Goal: Task Accomplishment & Management: Manage account settings

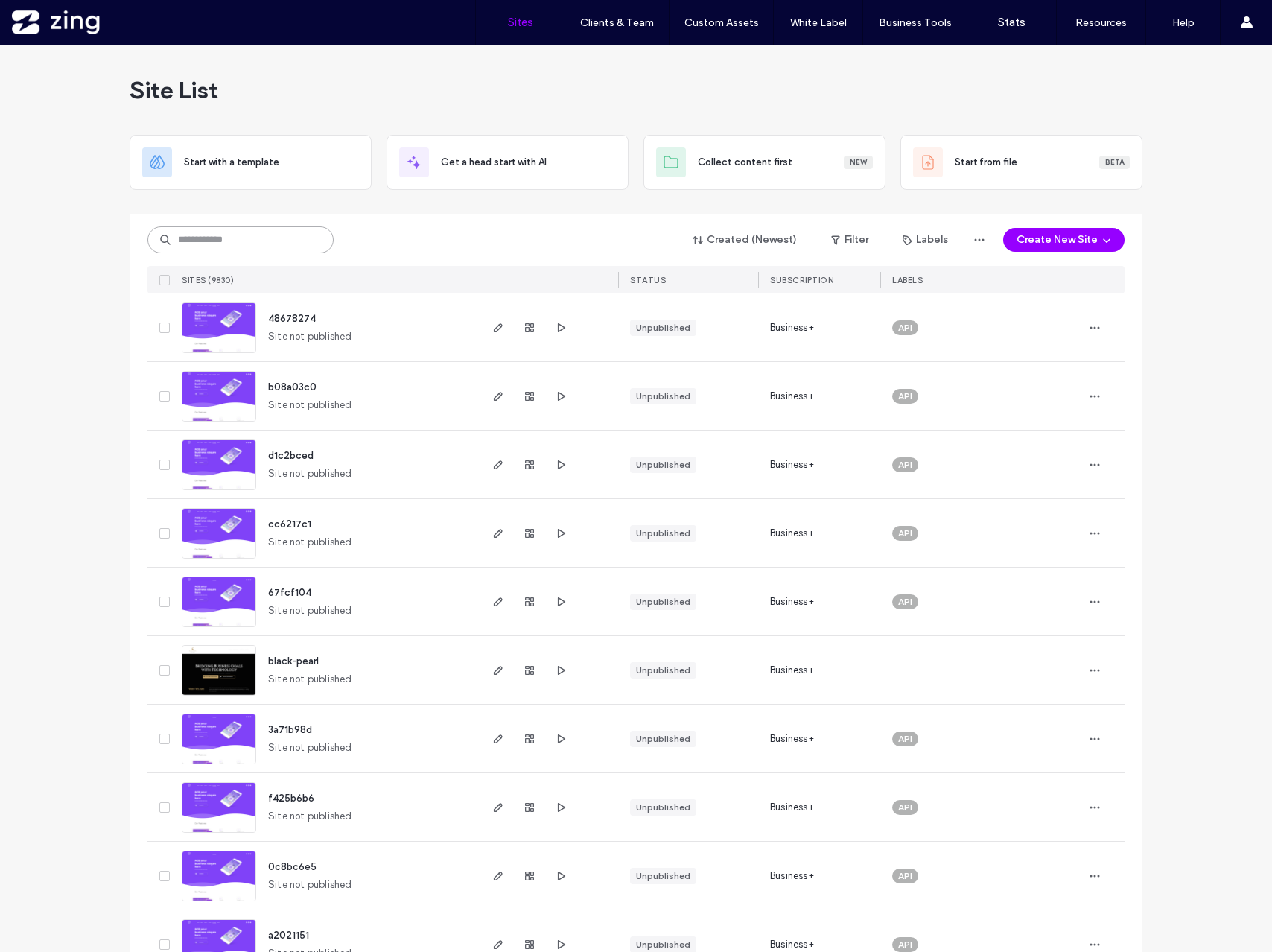
click at [184, 240] on input at bounding box center [241, 240] width 186 height 27
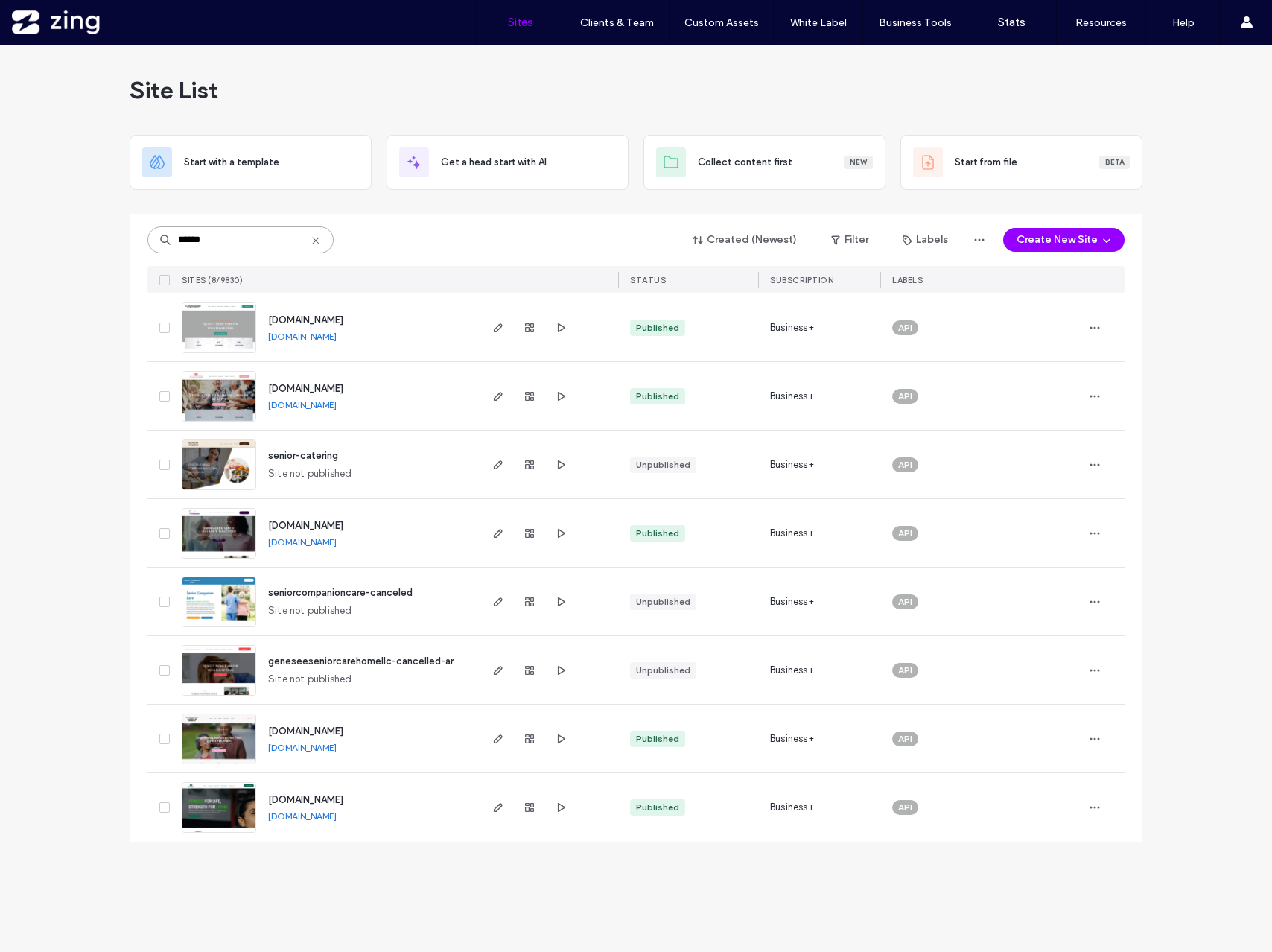
drag, startPoint x: 218, startPoint y: 239, endPoint x: 119, endPoint y: 232, distance: 99.2
click at [119, 232] on div "Site List Start with a template Get a head start with AI Collect content first …" at bounding box center [636, 498] width 1272 height 906
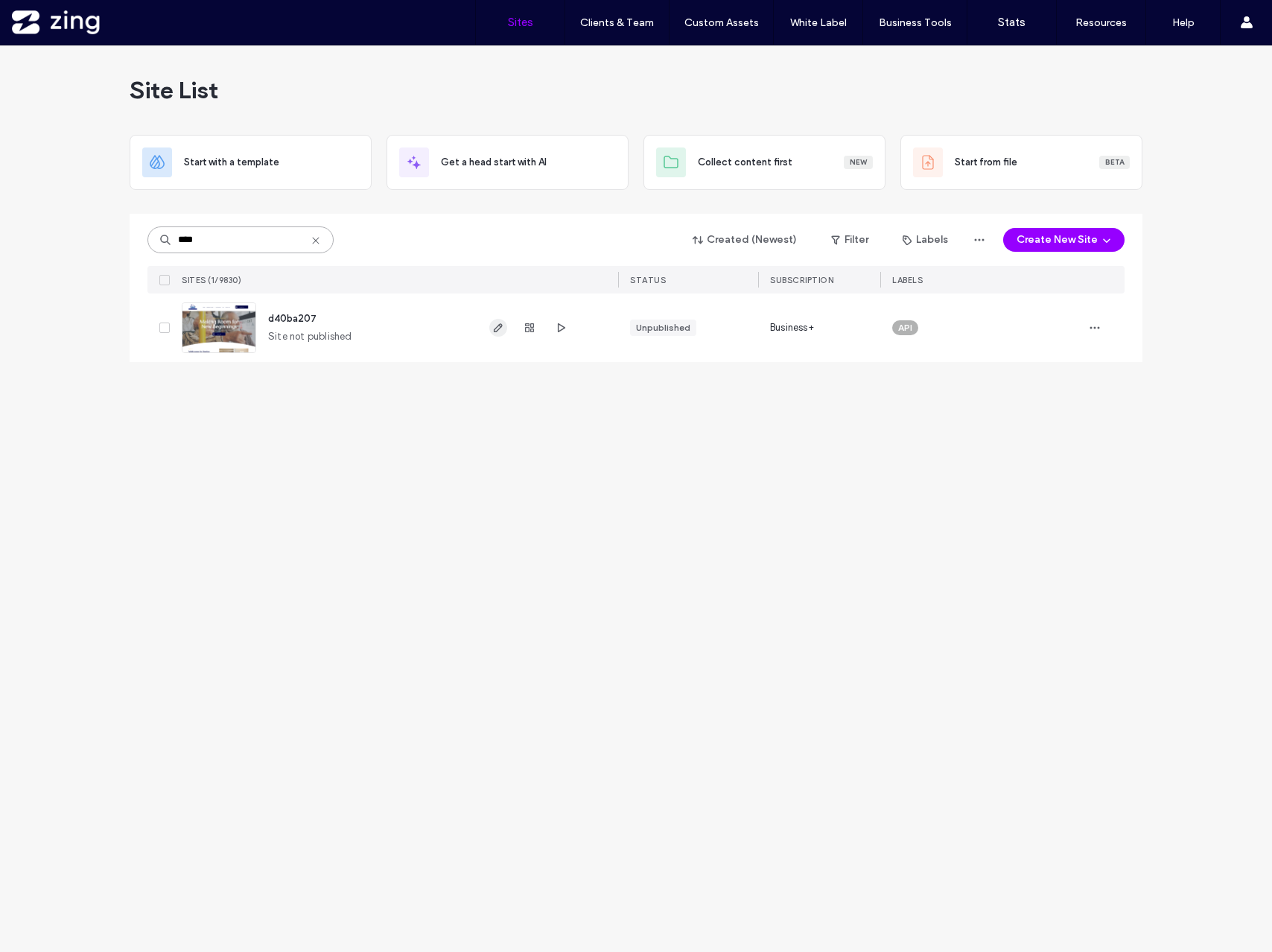
type input "****"
click at [503, 327] on icon "button" at bounding box center [498, 327] width 12 height 12
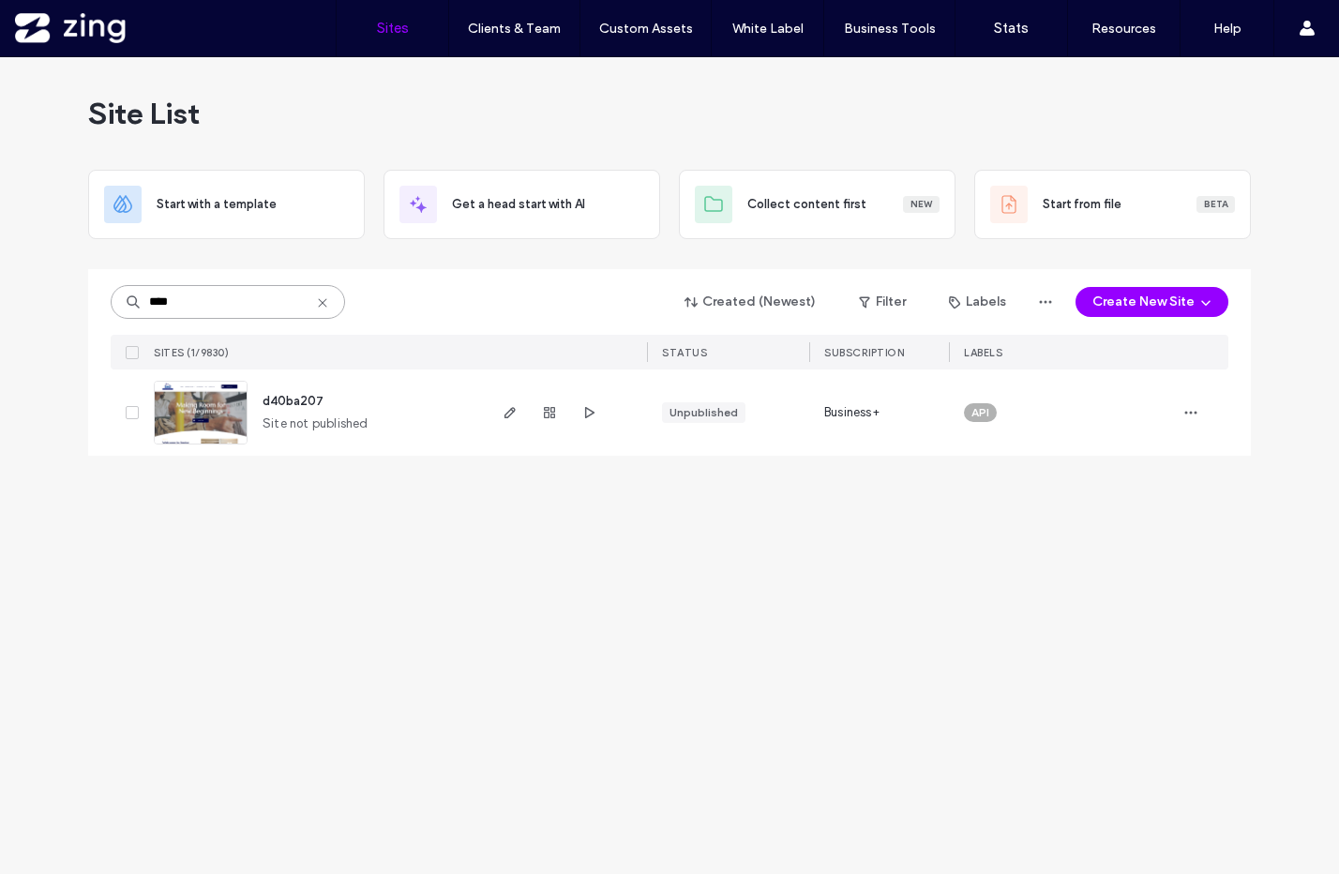
drag, startPoint x: 195, startPoint y: 309, endPoint x: 75, endPoint y: 309, distance: 120.0
click at [75, 309] on div "Site List Start with a template Get a head start with AI Collect content first …" at bounding box center [669, 465] width 1339 height 817
type input "*"
type input "******"
click at [505, 416] on icon "button" at bounding box center [510, 412] width 15 height 15
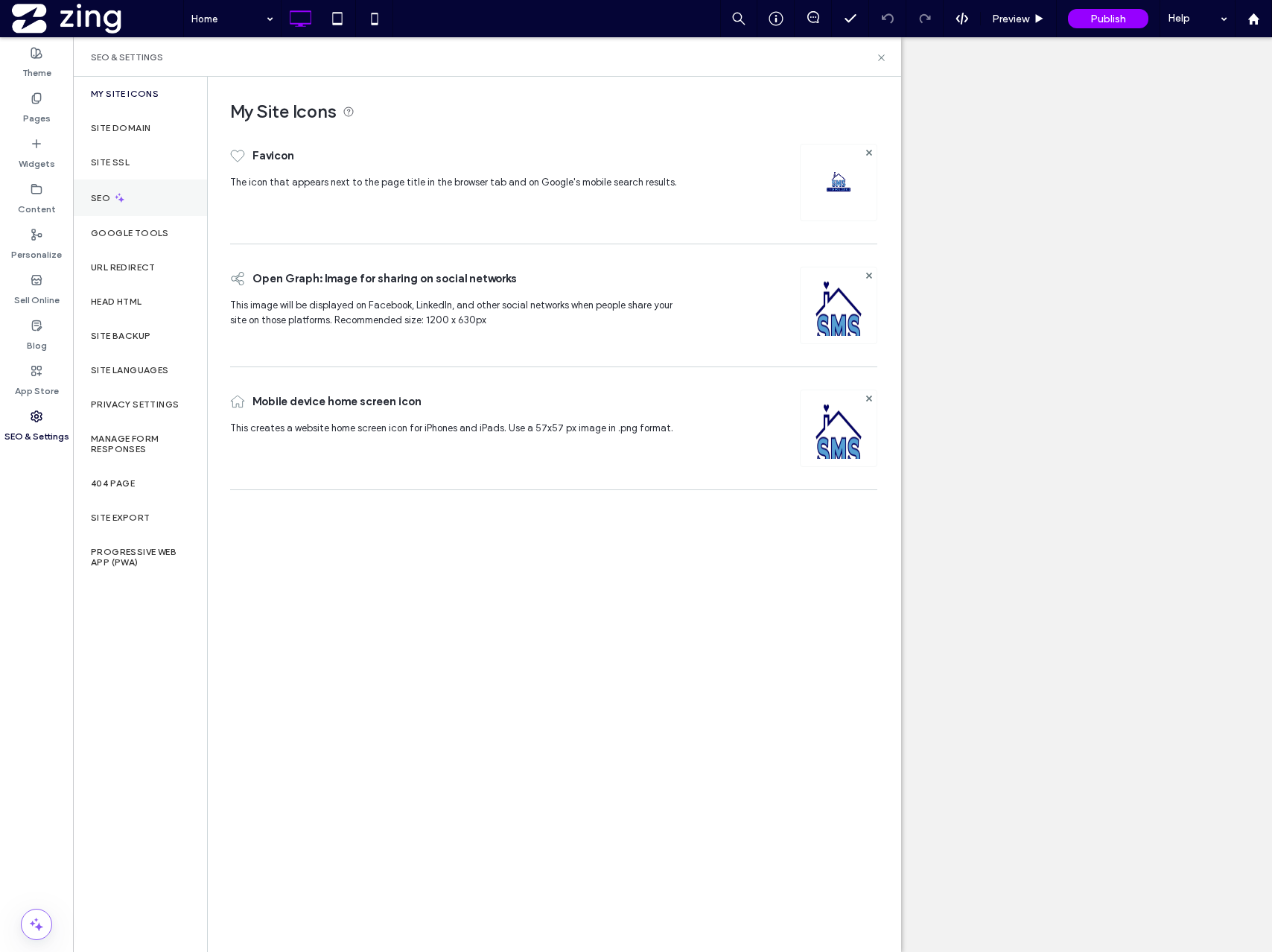
click at [133, 192] on div "SEO" at bounding box center [140, 198] width 134 height 37
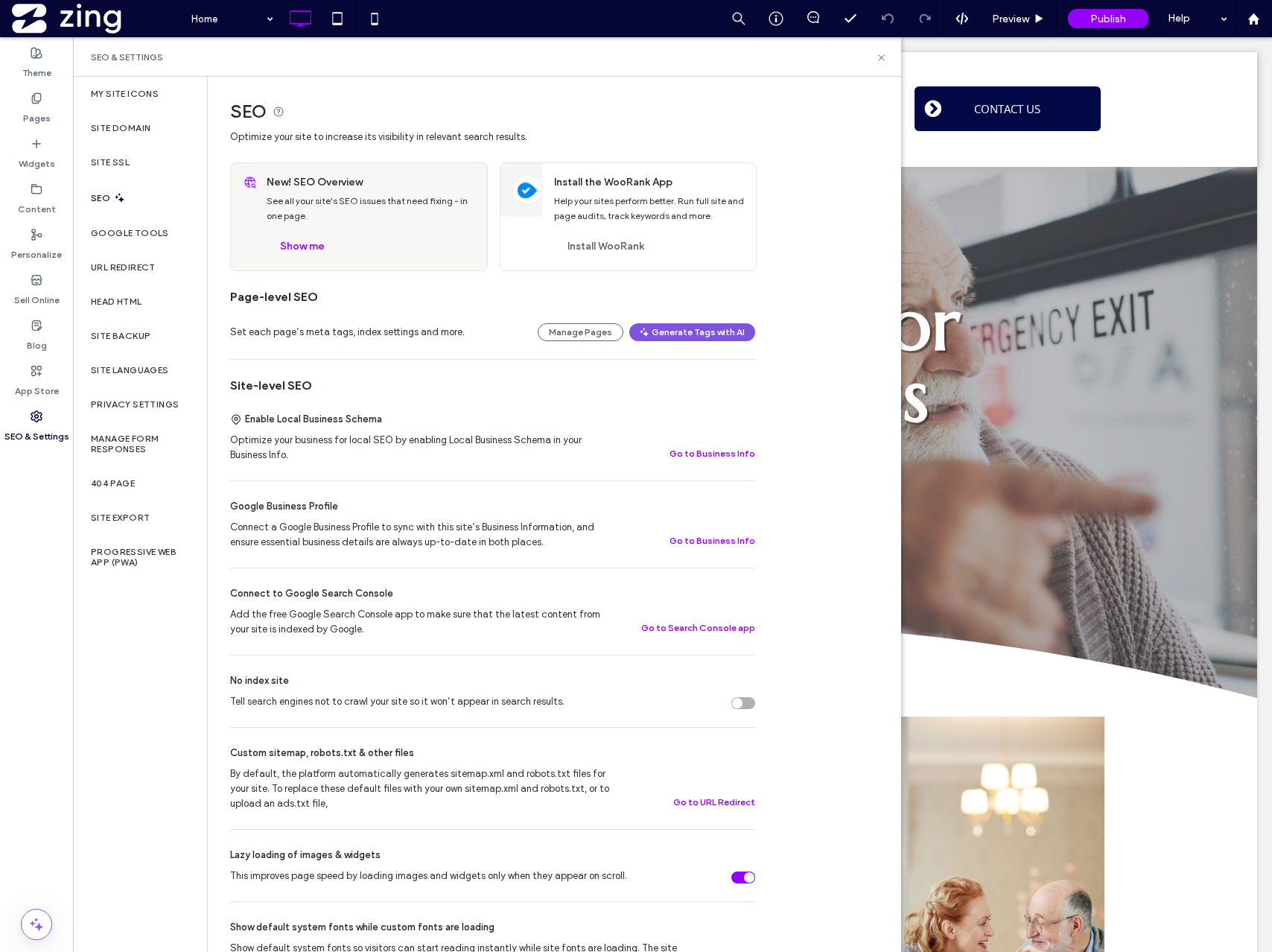
click at [713, 335] on button "Generate Tags with AI" at bounding box center [692, 332] width 125 height 18
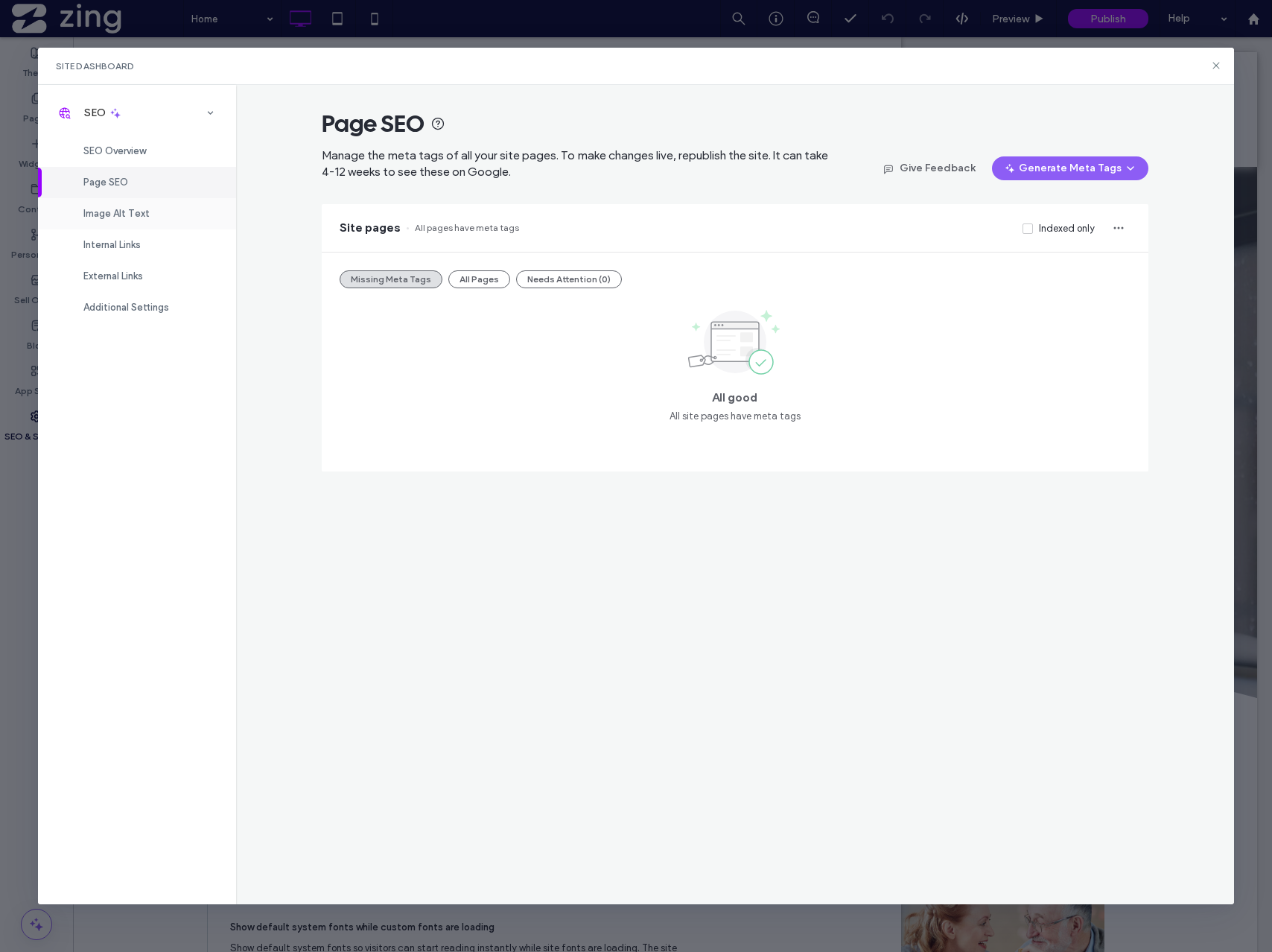
click at [113, 214] on span "Image Alt Text" at bounding box center [116, 214] width 66 height 11
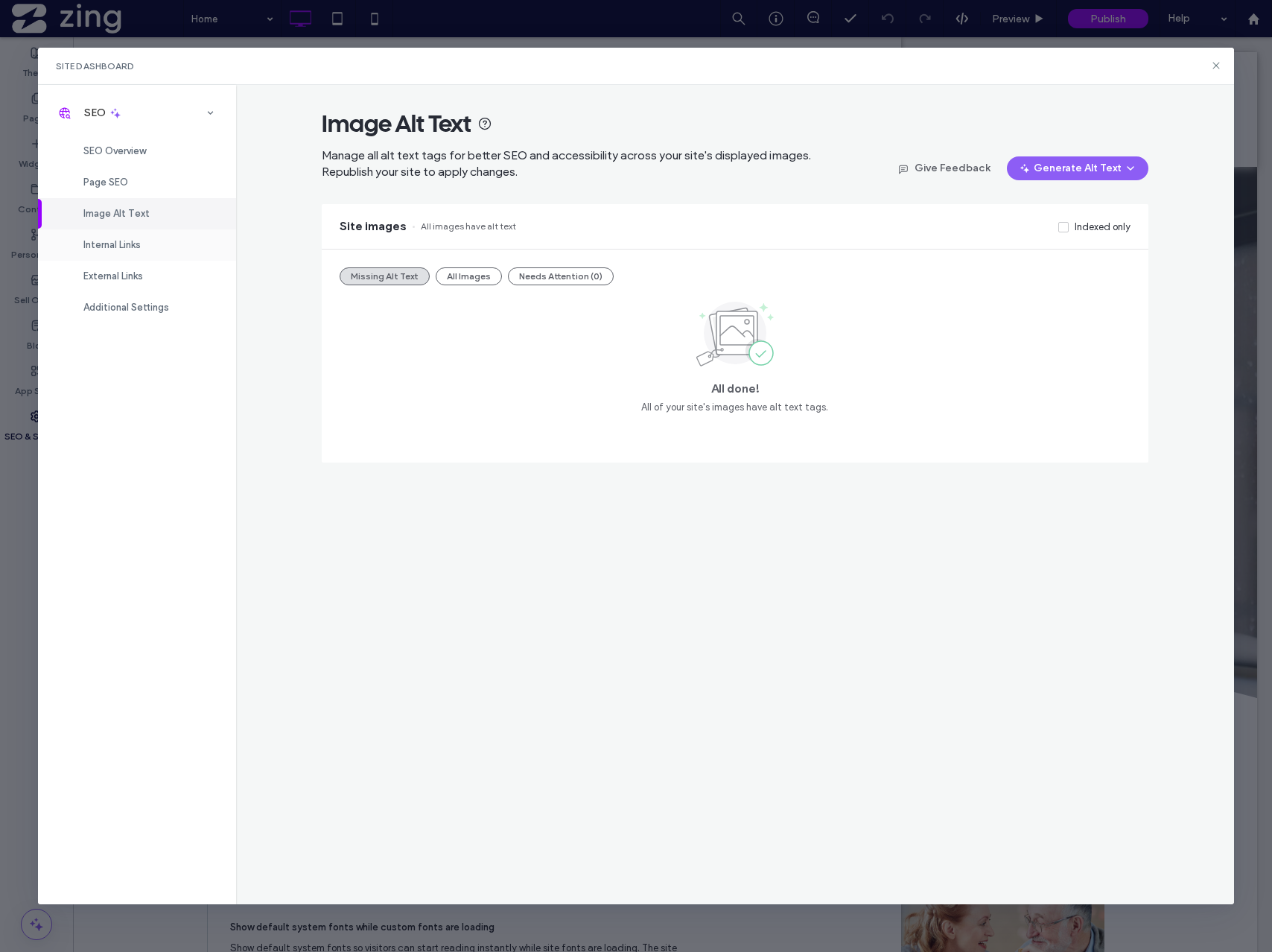
click at [137, 247] on span "Internal Links" at bounding box center [112, 245] width 57 height 11
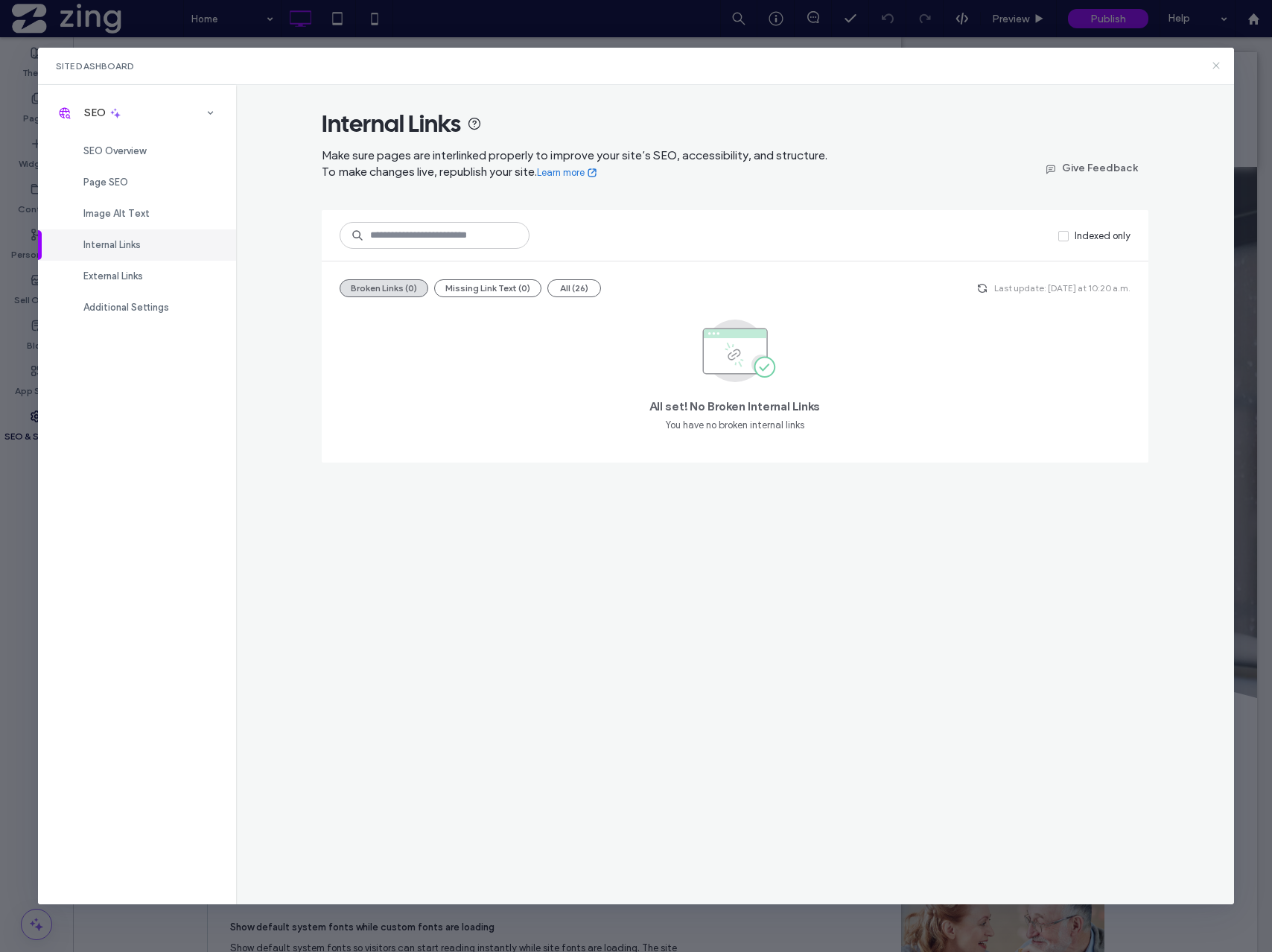
click at [1216, 67] on icon at bounding box center [1216, 65] width 12 height 12
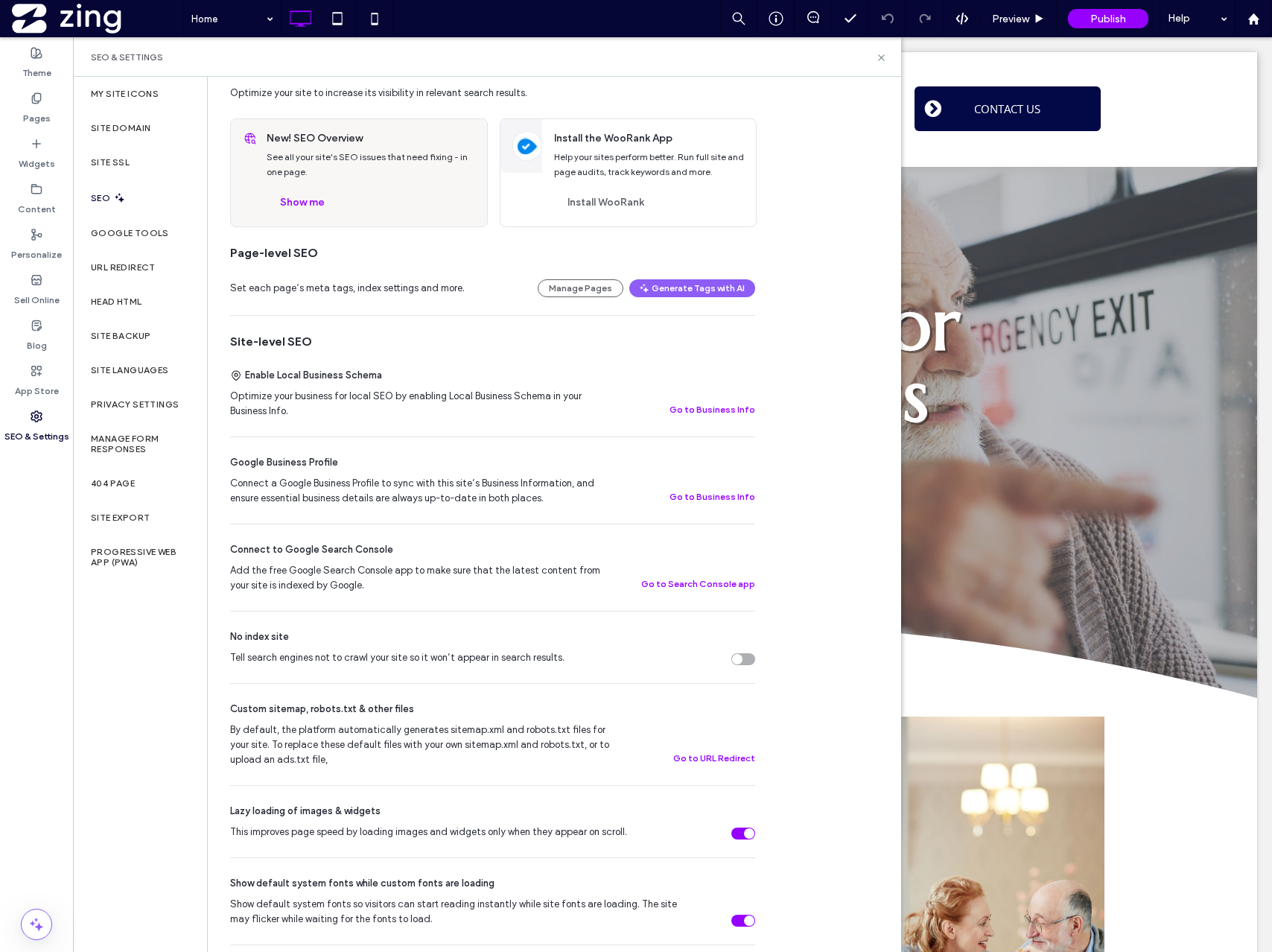
scroll to position [57, 0]
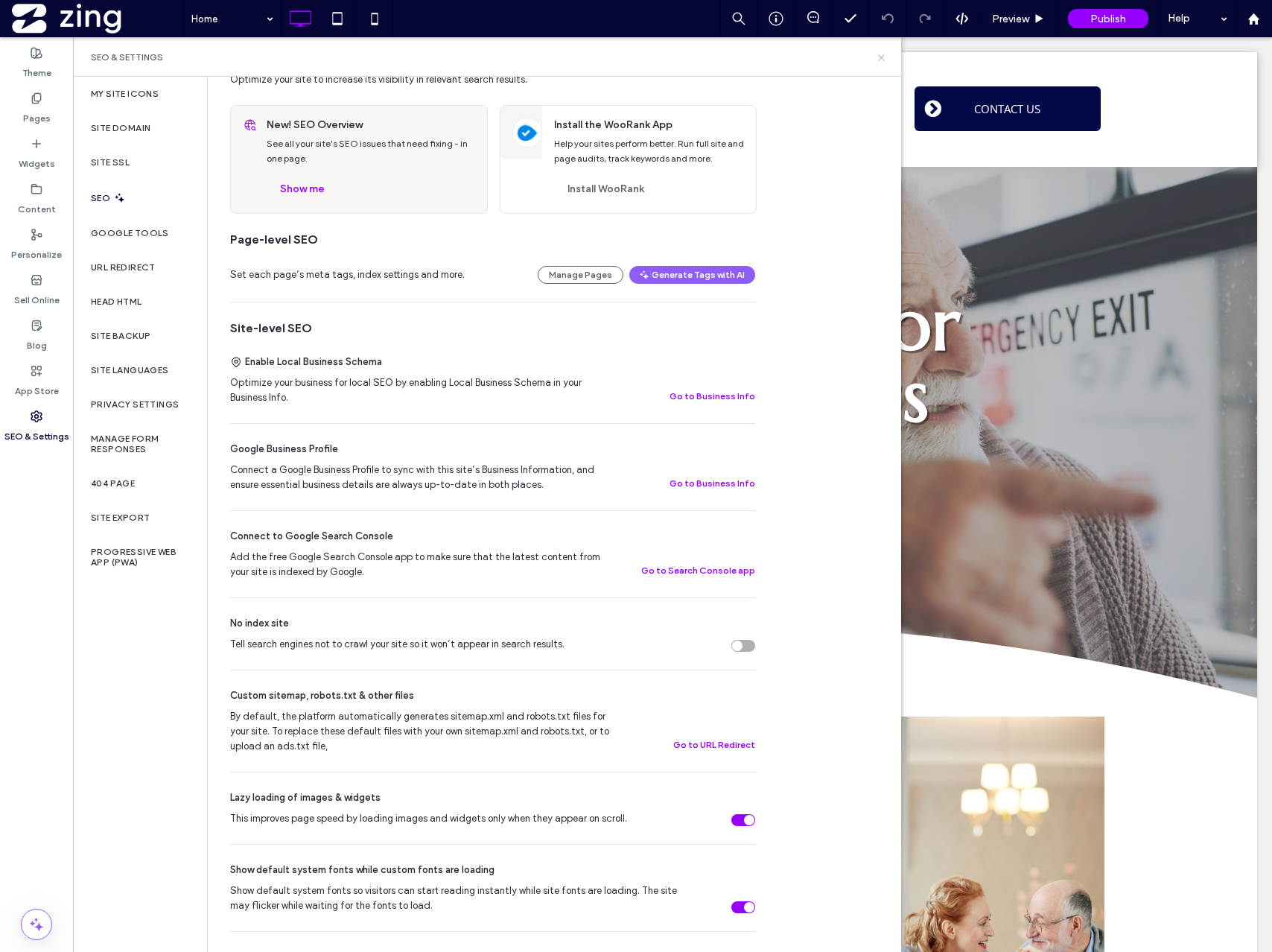
click at [876, 56] on icon at bounding box center [881, 58] width 11 height 11
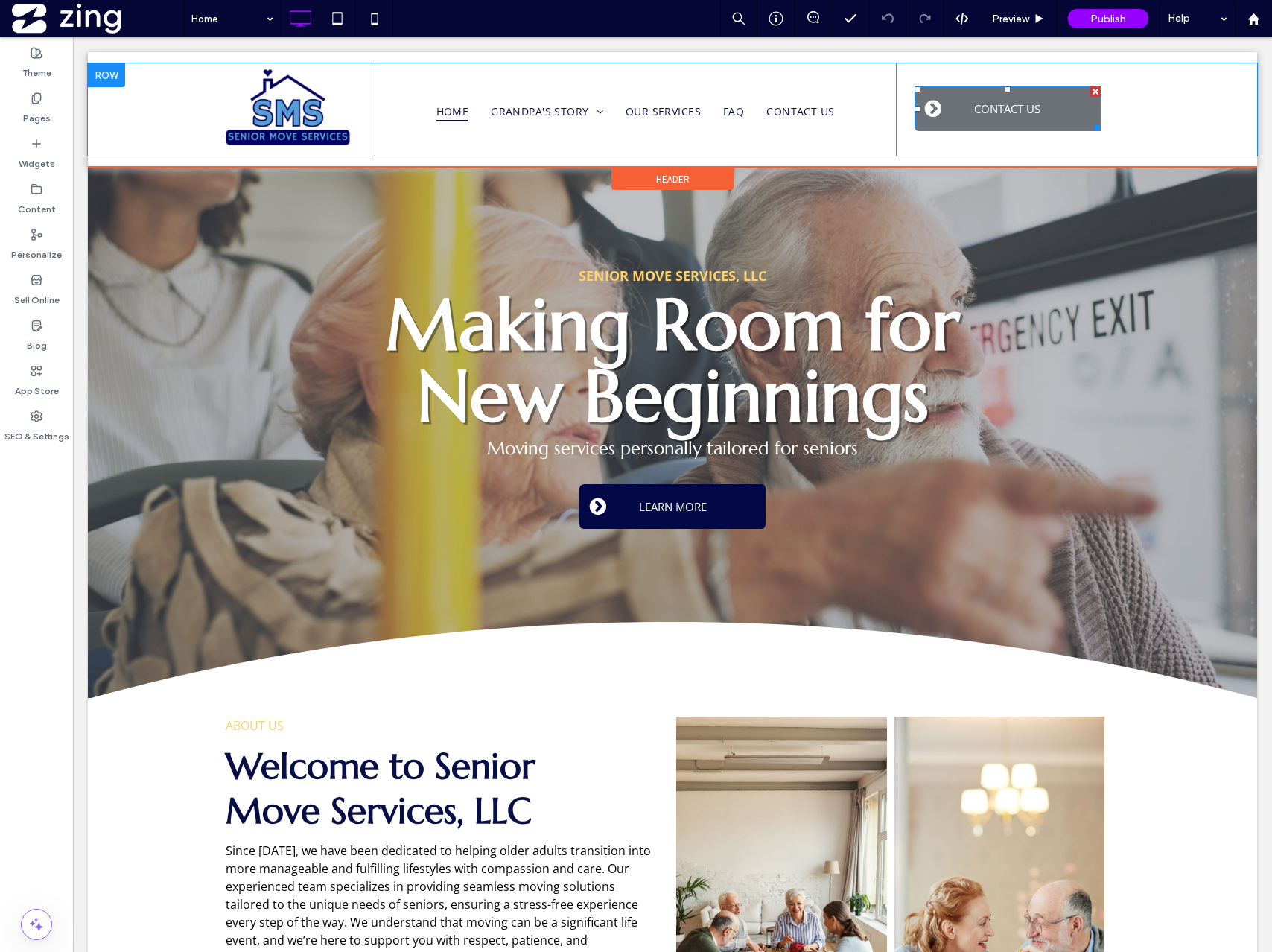
click at [981, 110] on span "CONTACT US" at bounding box center [1007, 109] width 77 height 30
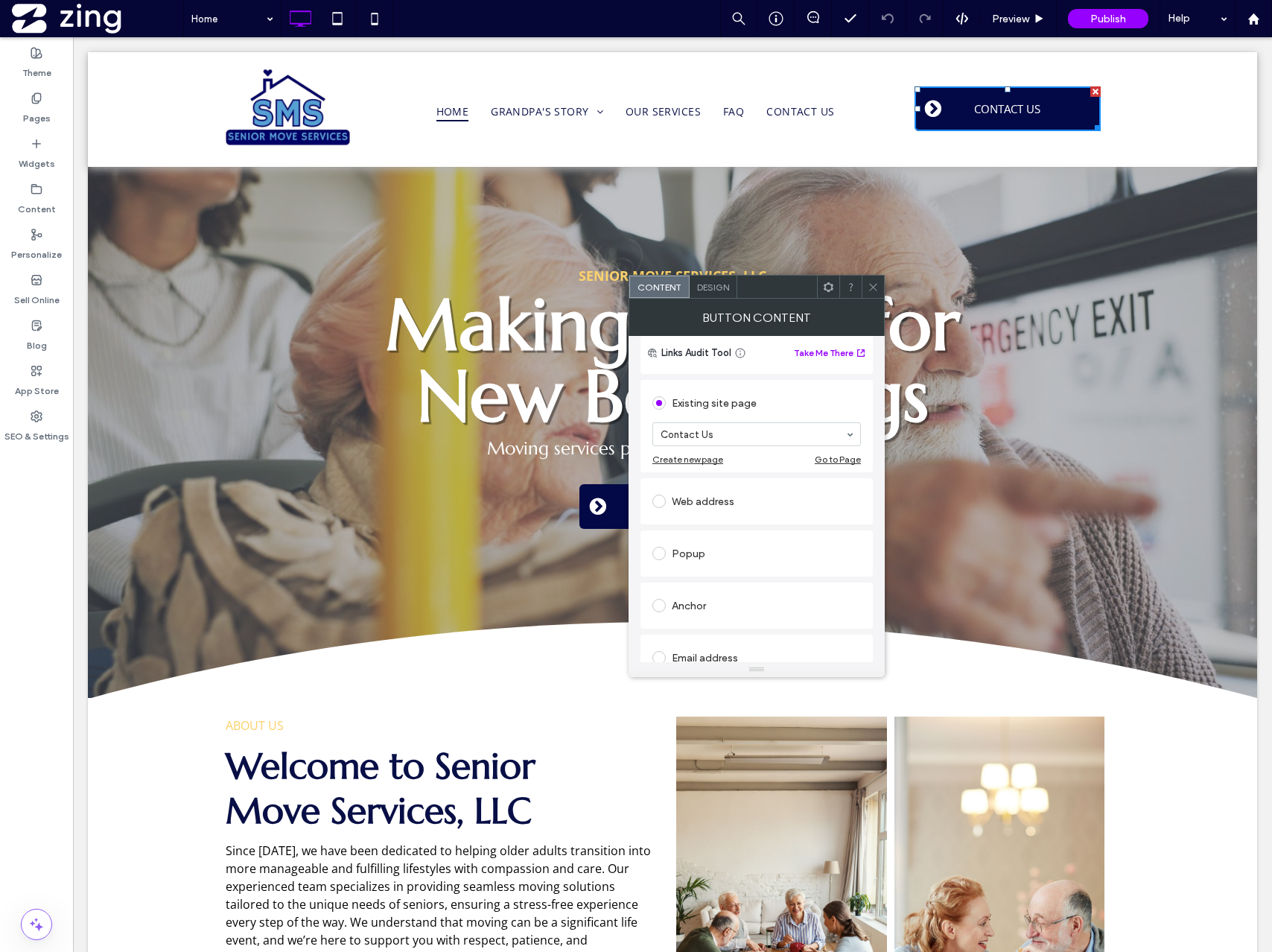
scroll to position [113, 0]
click at [878, 286] on icon at bounding box center [873, 287] width 11 height 11
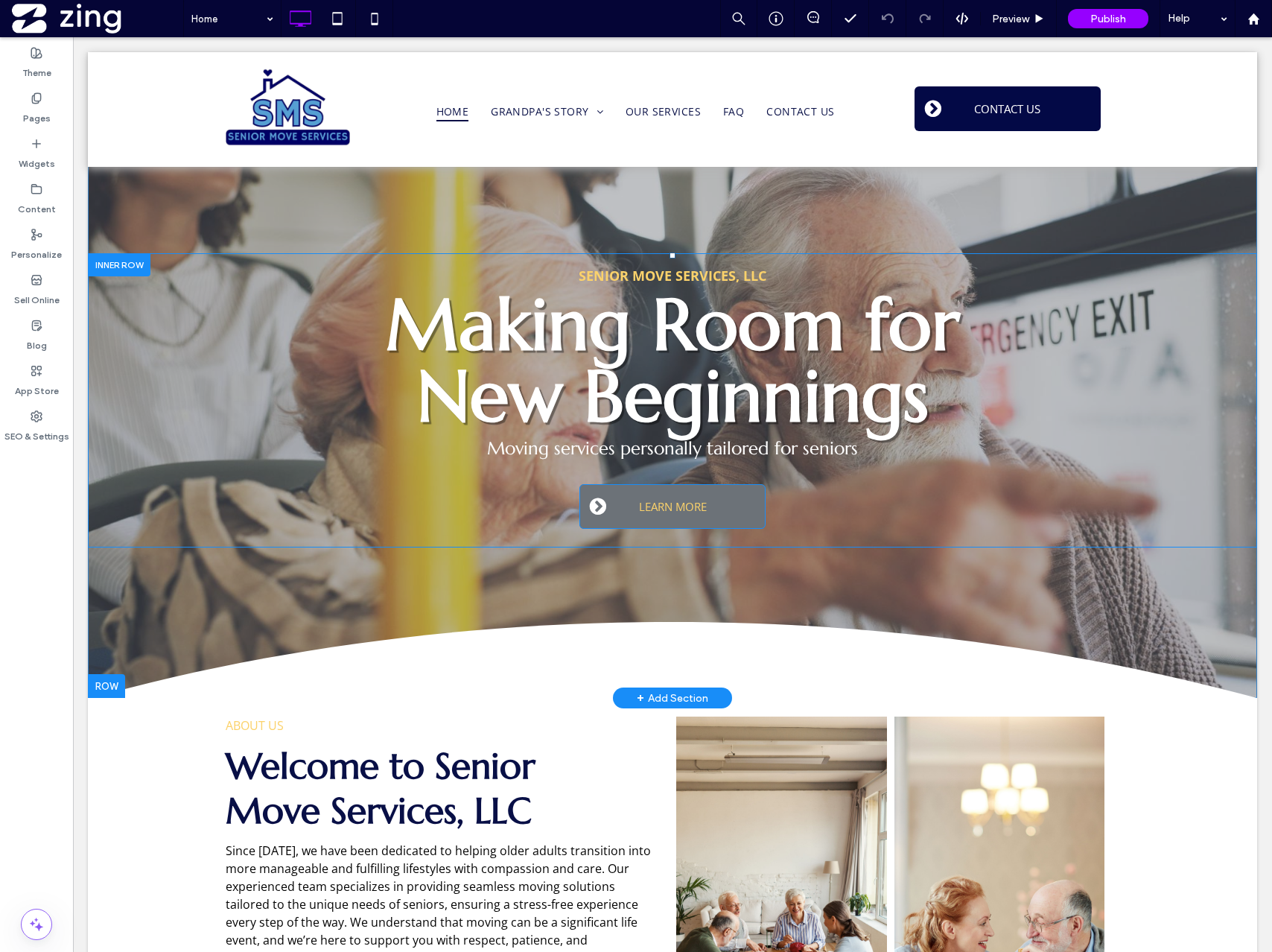
click at [673, 510] on span "LEARN MORE" at bounding box center [673, 507] width 78 height 30
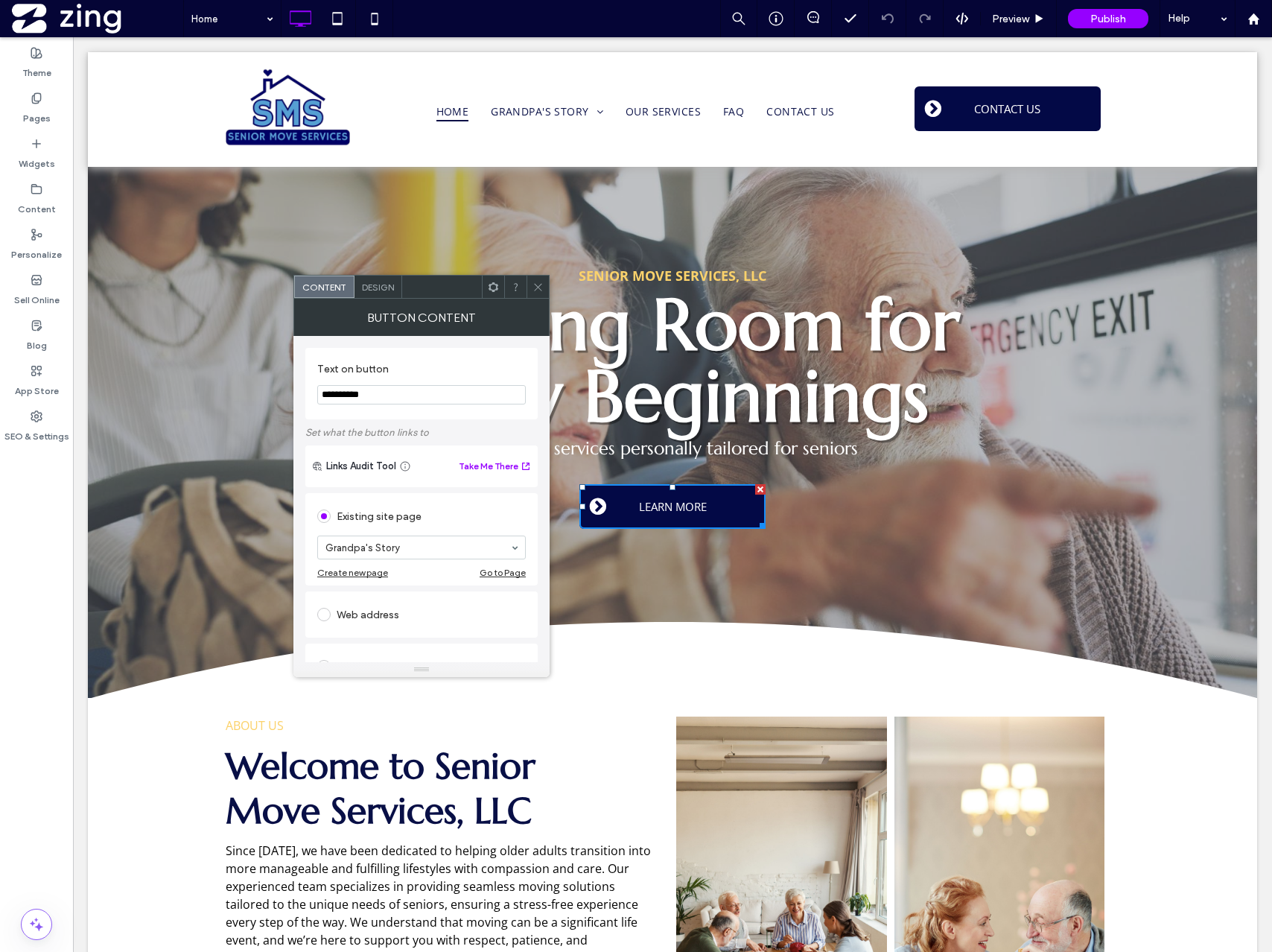
click at [542, 282] on icon at bounding box center [538, 287] width 11 height 11
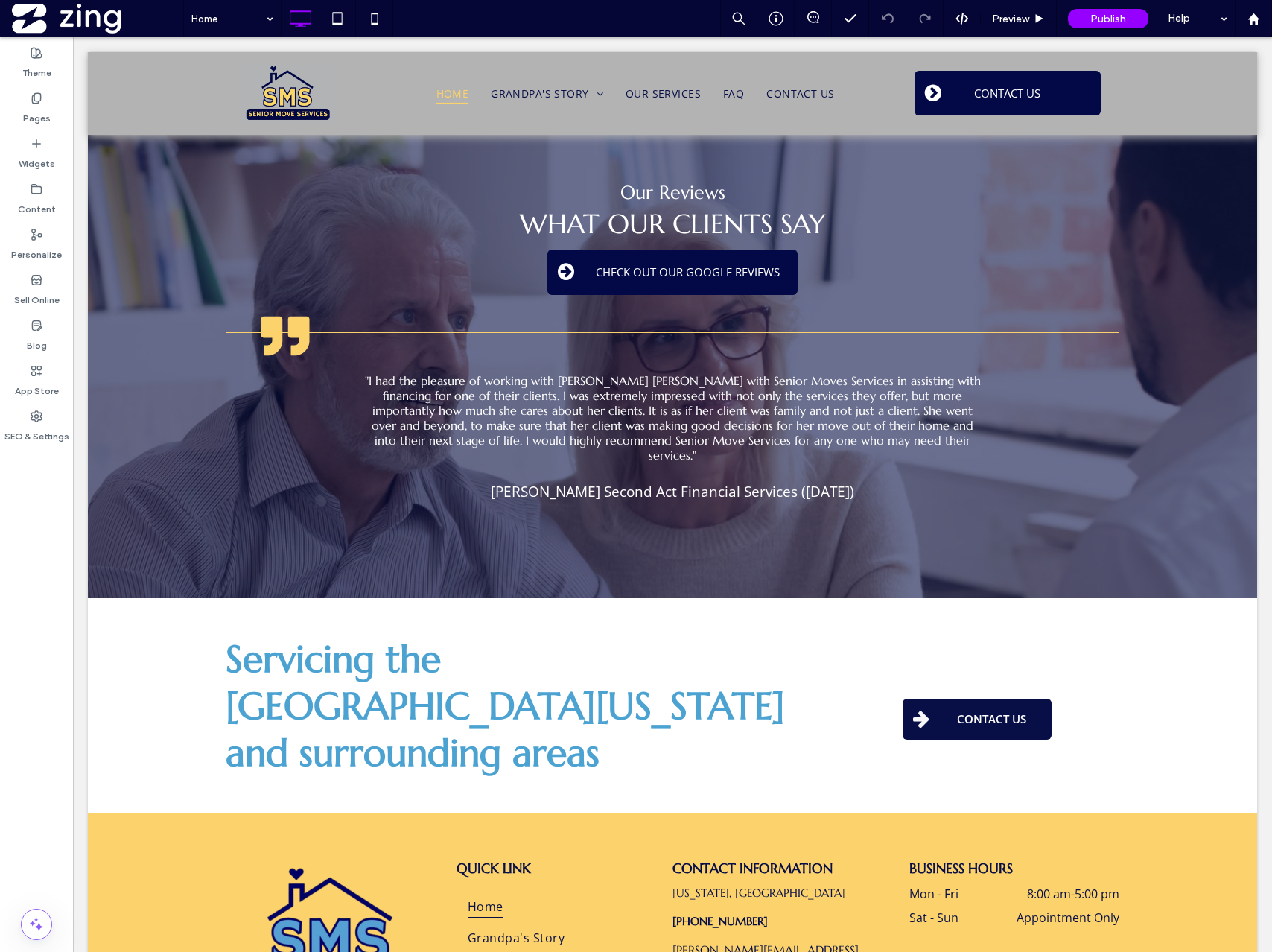
scroll to position [2134, 0]
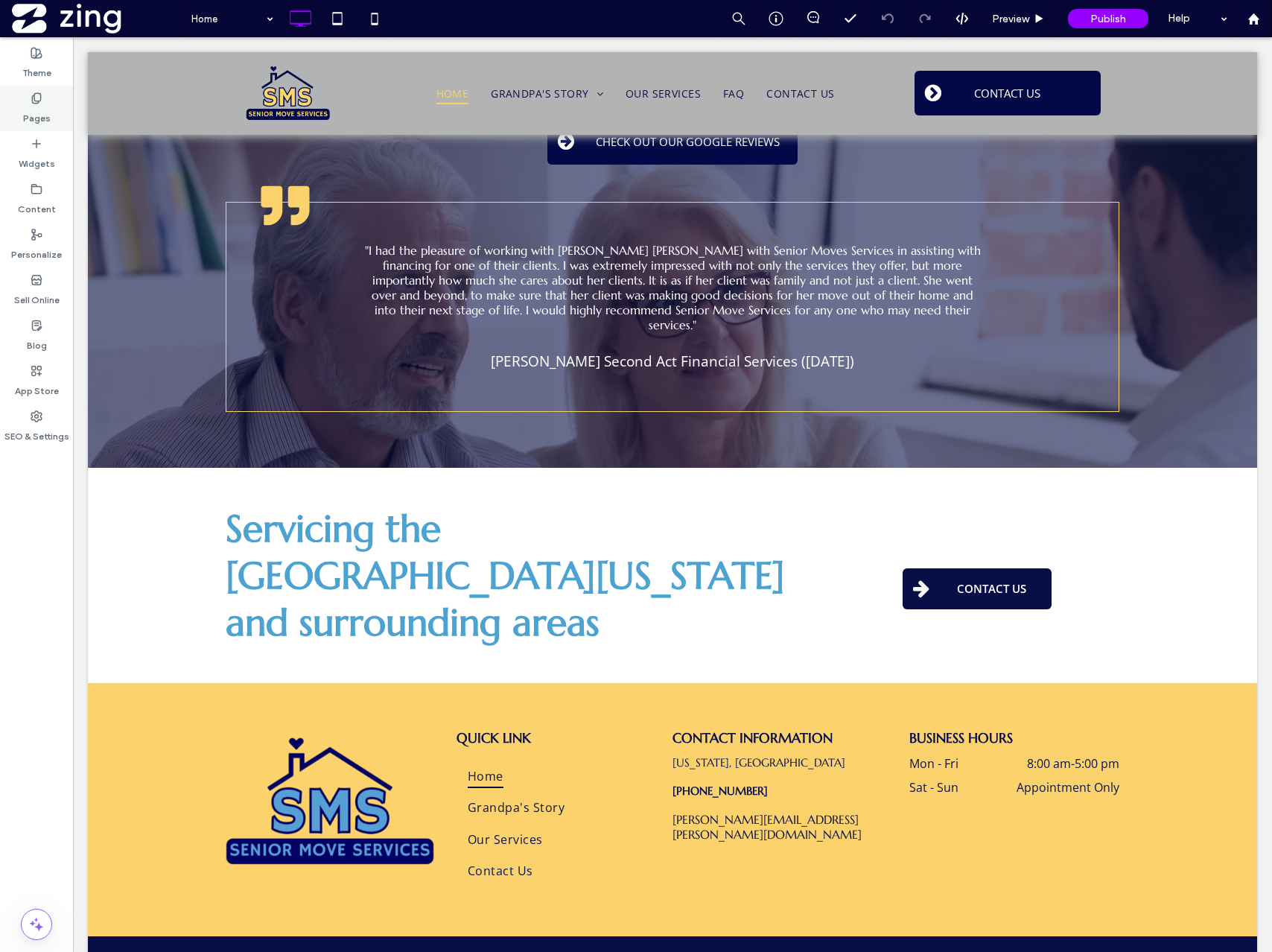
click at [18, 102] on div "Pages" at bounding box center [37, 108] width 73 height 45
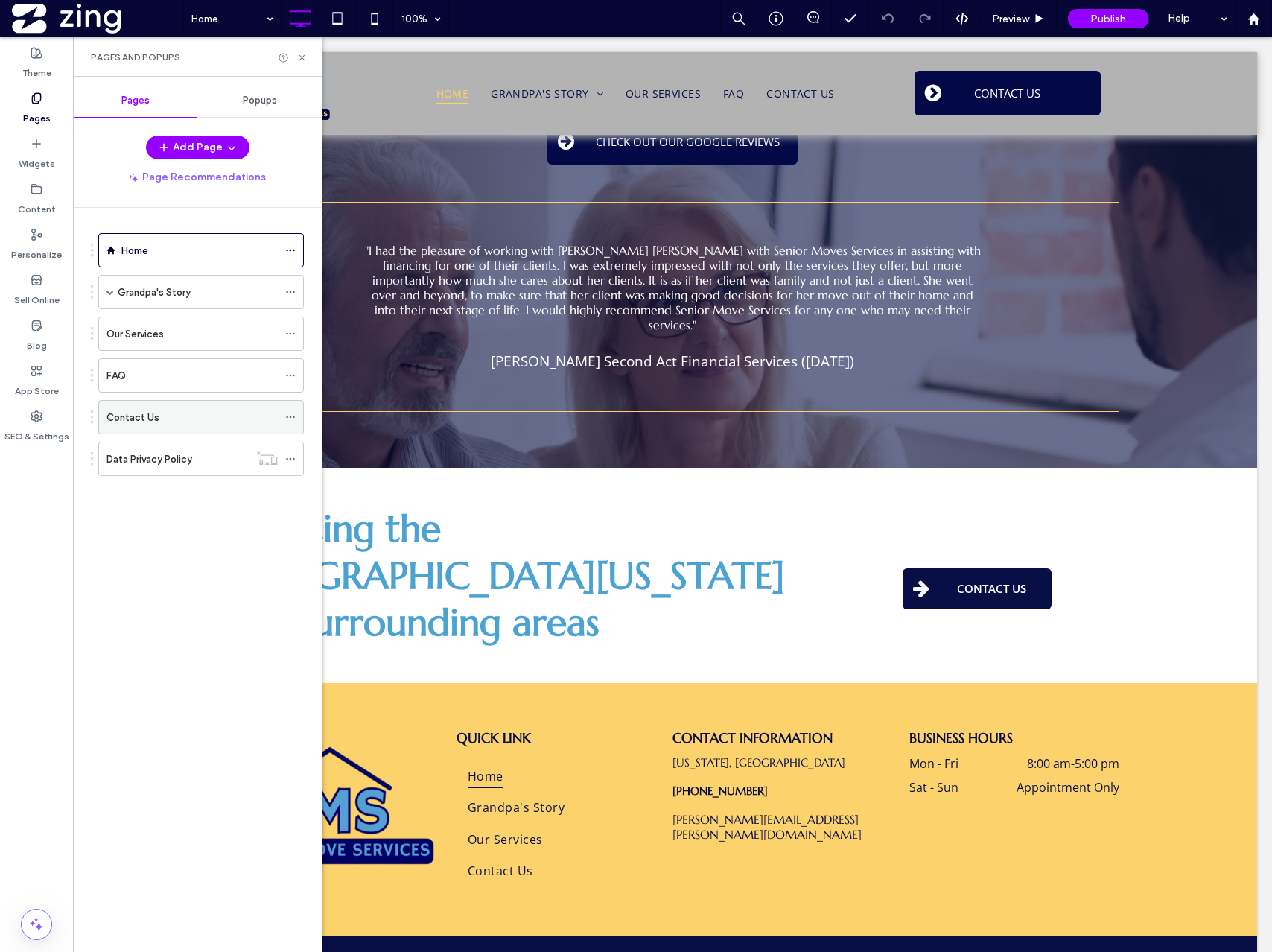
click at [157, 413] on div "Contact Us" at bounding box center [192, 418] width 172 height 16
click at [302, 55] on icon at bounding box center [302, 58] width 11 height 11
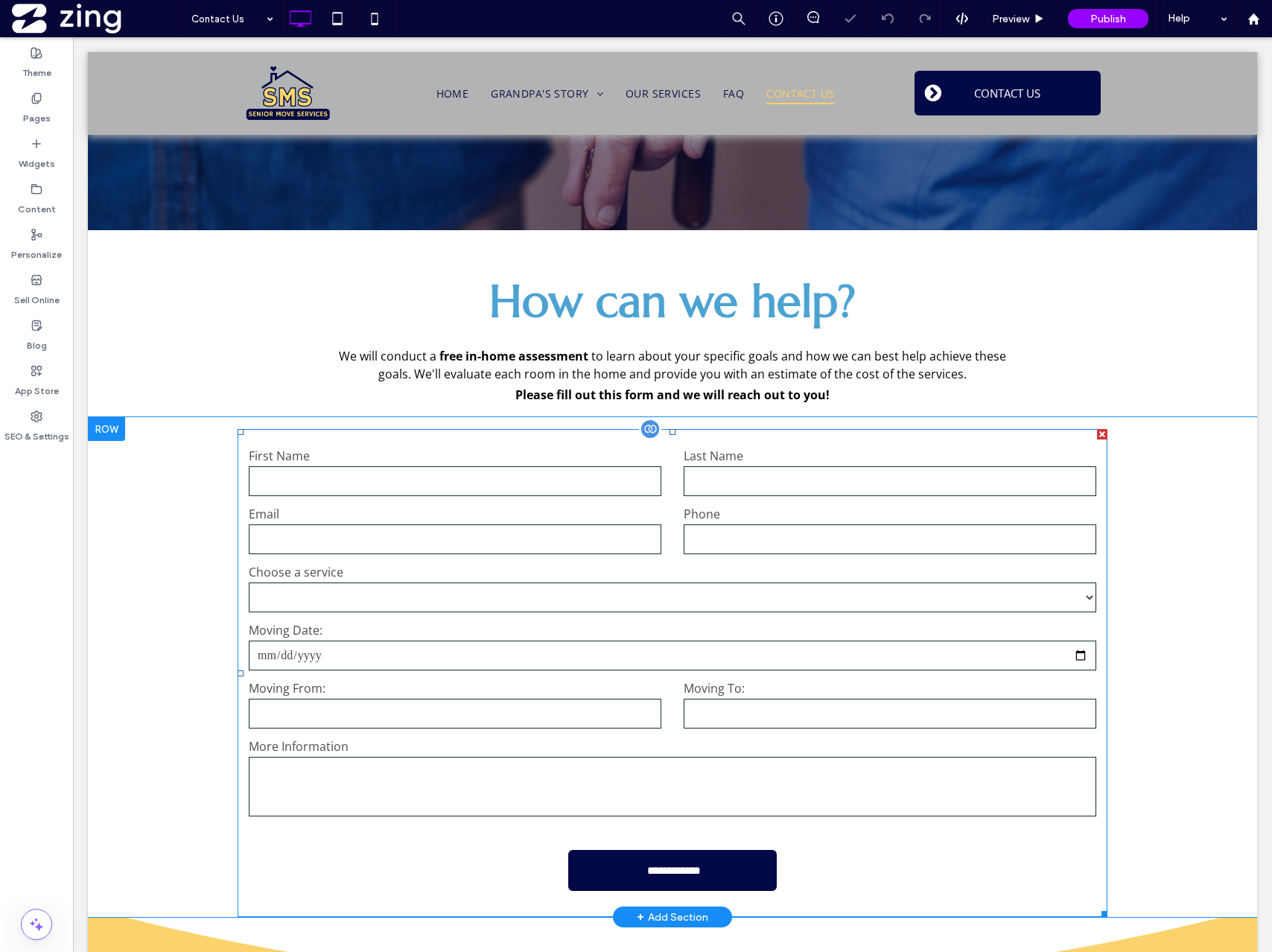
scroll to position [275, 0]
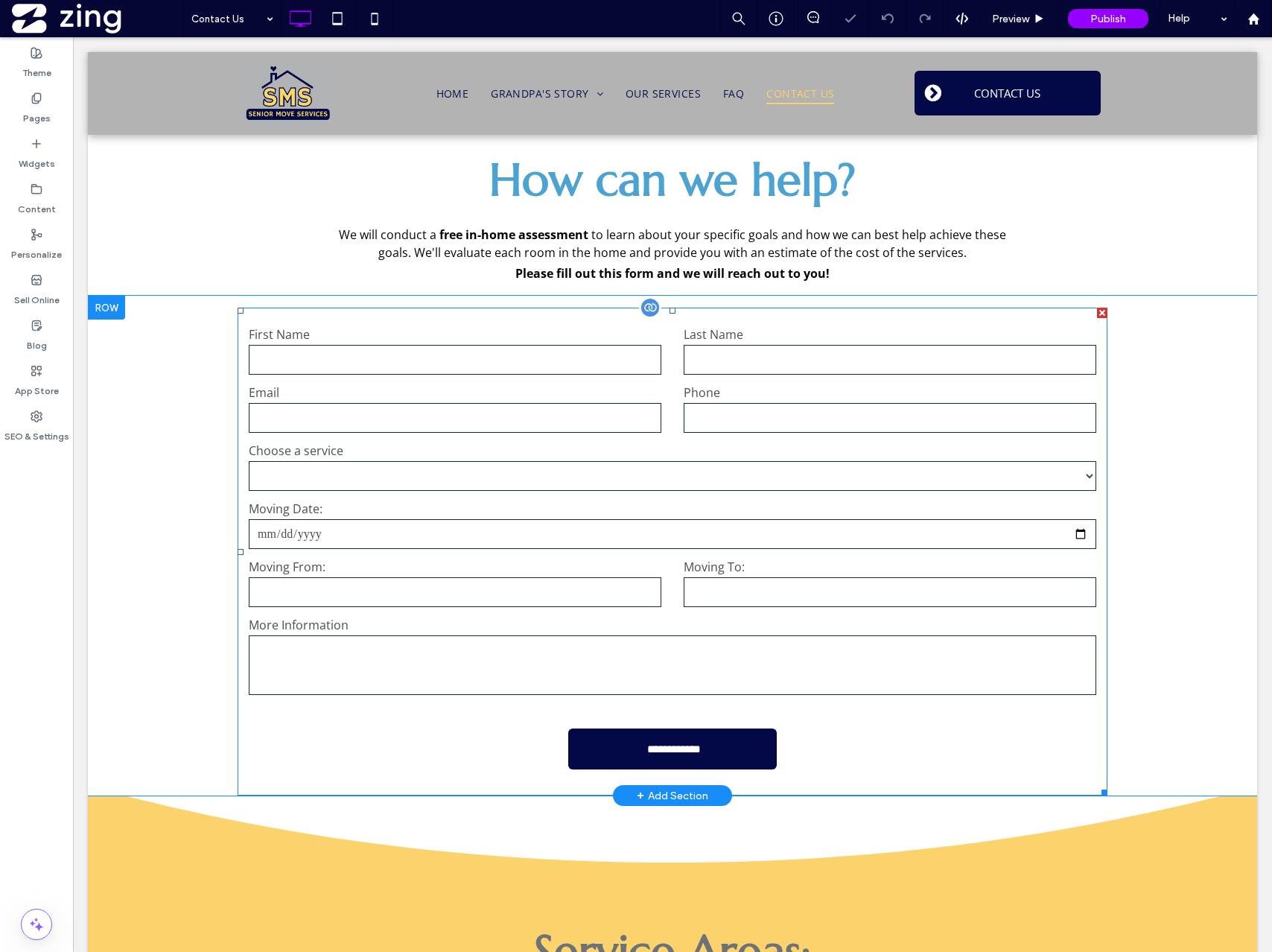
click at [545, 626] on label "More Information" at bounding box center [672, 625] width 847 height 17
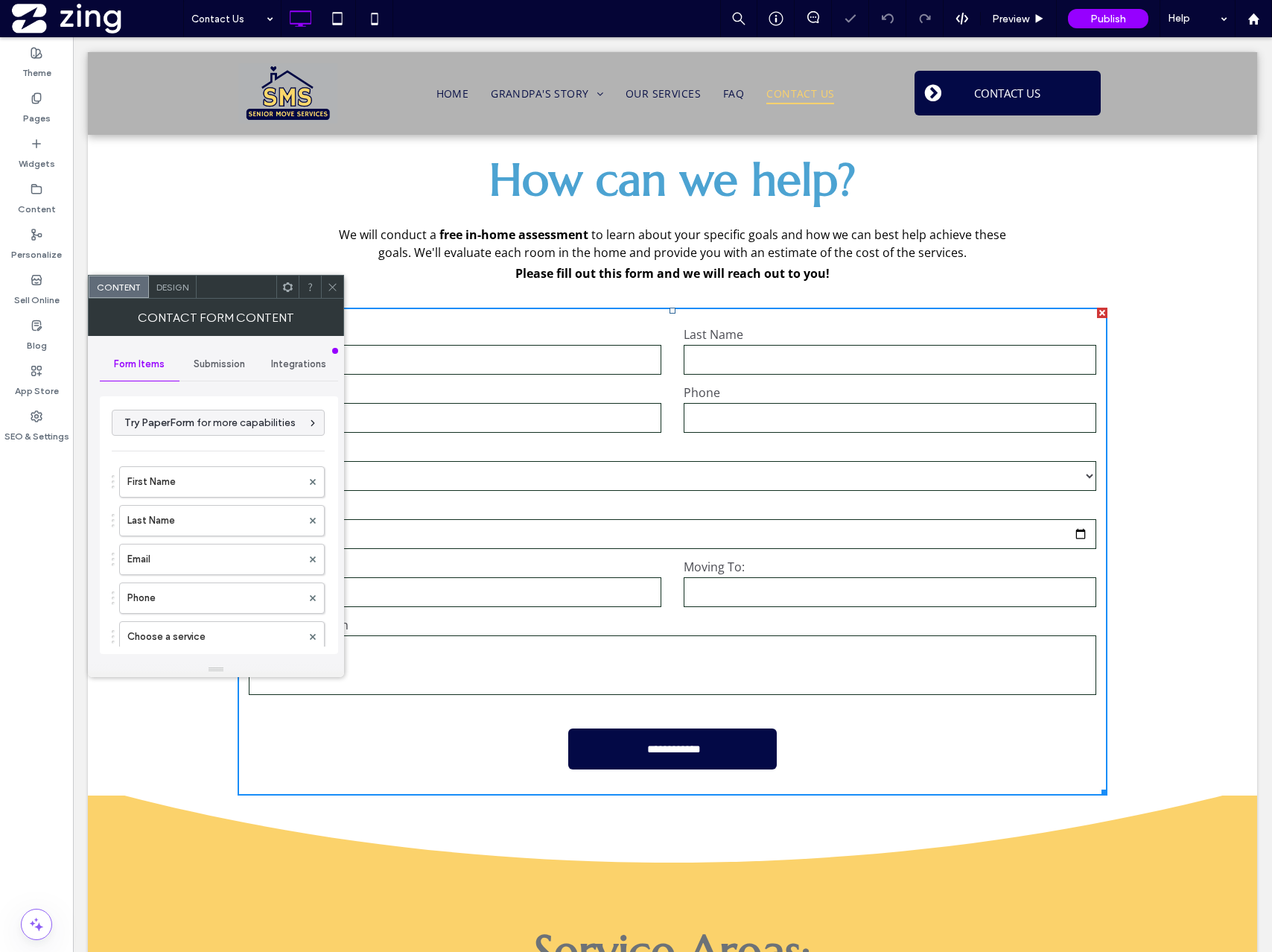
click at [228, 385] on div "**********" at bounding box center [219, 522] width 238 height 277
click at [222, 370] on div "Submission" at bounding box center [219, 364] width 79 height 33
click at [246, 458] on div "Actions after submission" at bounding box center [219, 479] width 214 height 45
click at [240, 445] on label "New submission notification" at bounding box center [219, 434] width 199 height 30
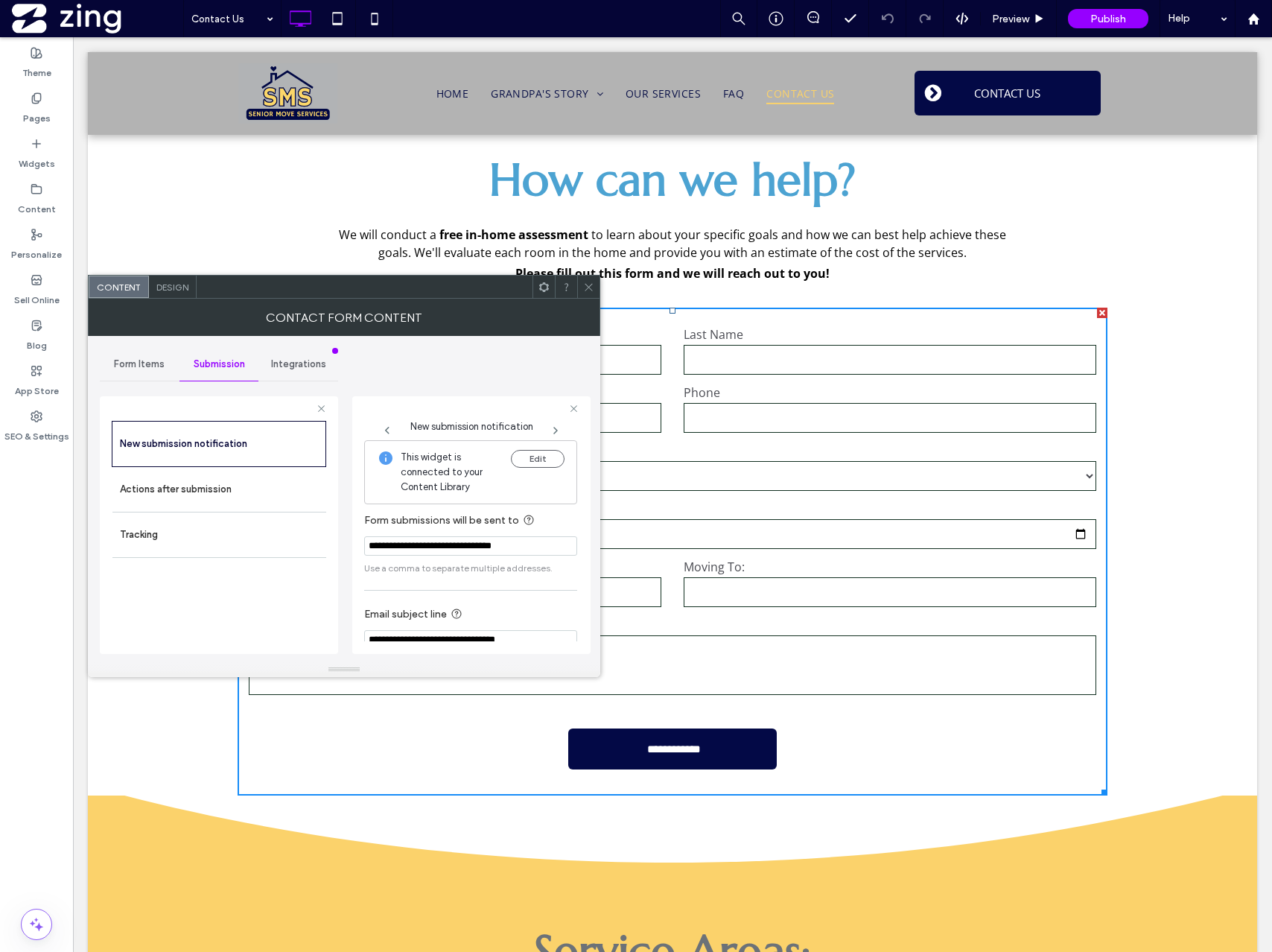
click at [596, 291] on div at bounding box center [588, 287] width 22 height 22
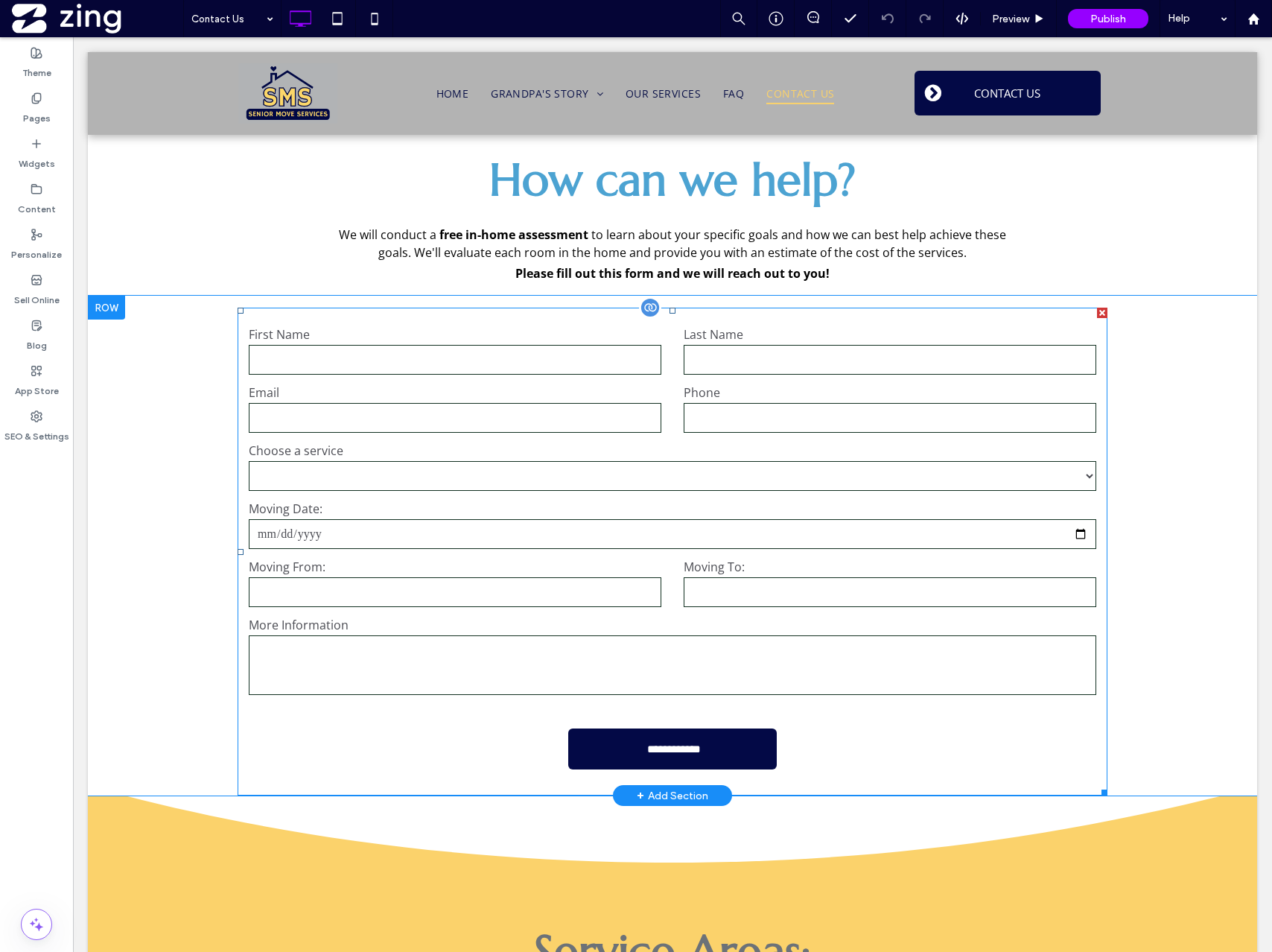
click at [542, 551] on form "**********" at bounding box center [672, 551] width 869 height 488
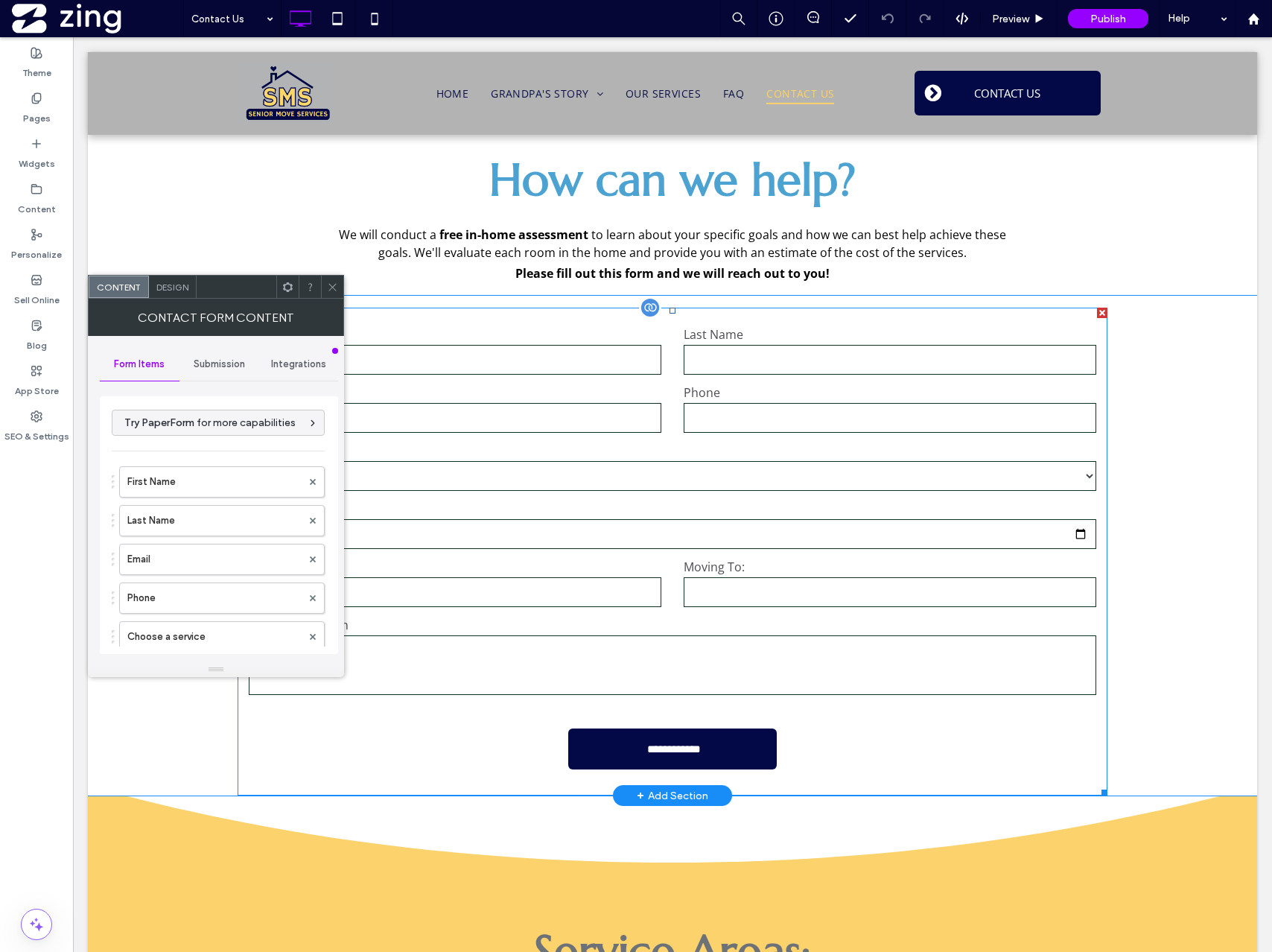
type input "**********"
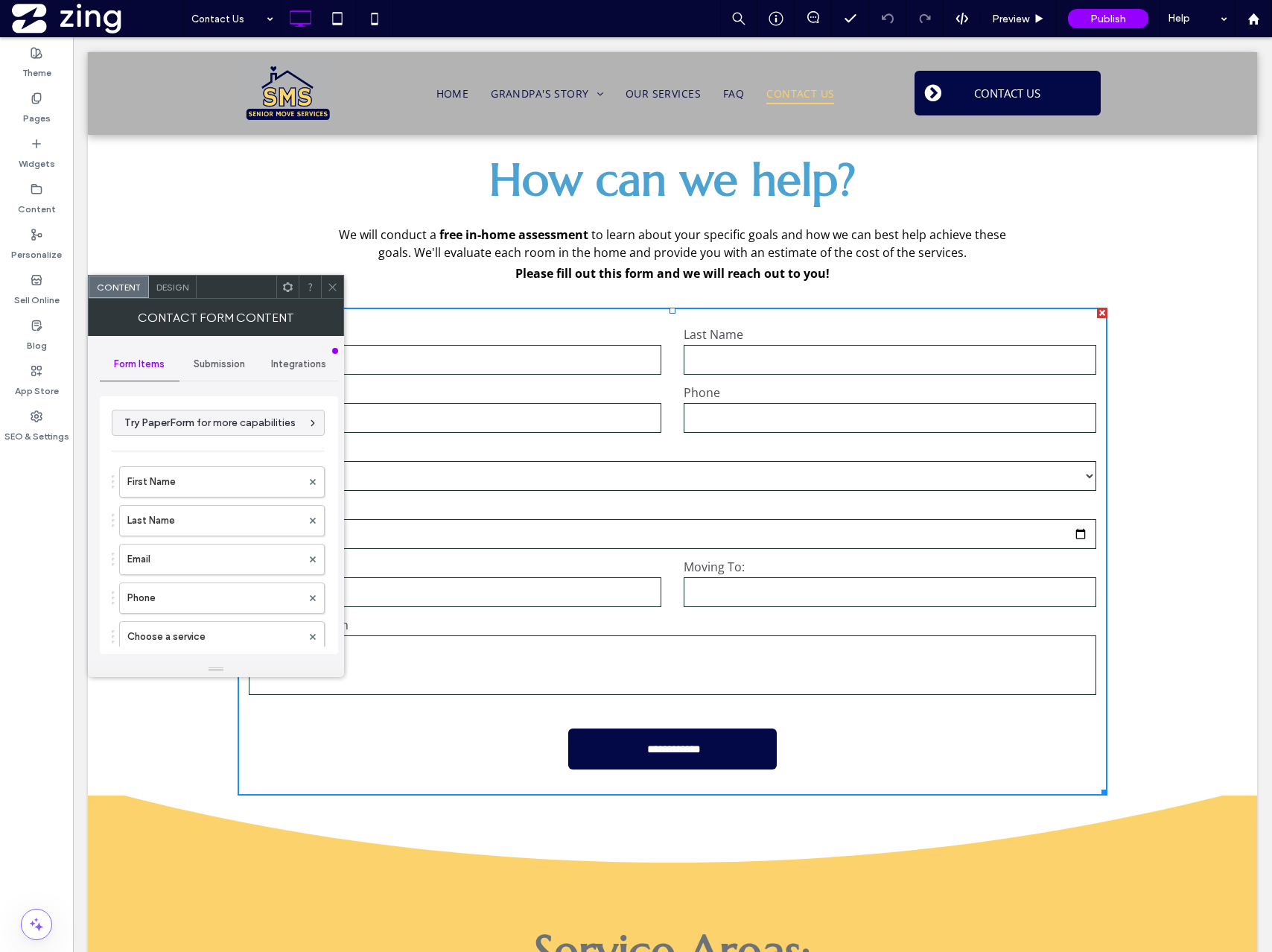
click at [229, 353] on div "Submission" at bounding box center [219, 364] width 79 height 33
click at [240, 472] on label "Actions after submission" at bounding box center [219, 480] width 199 height 30
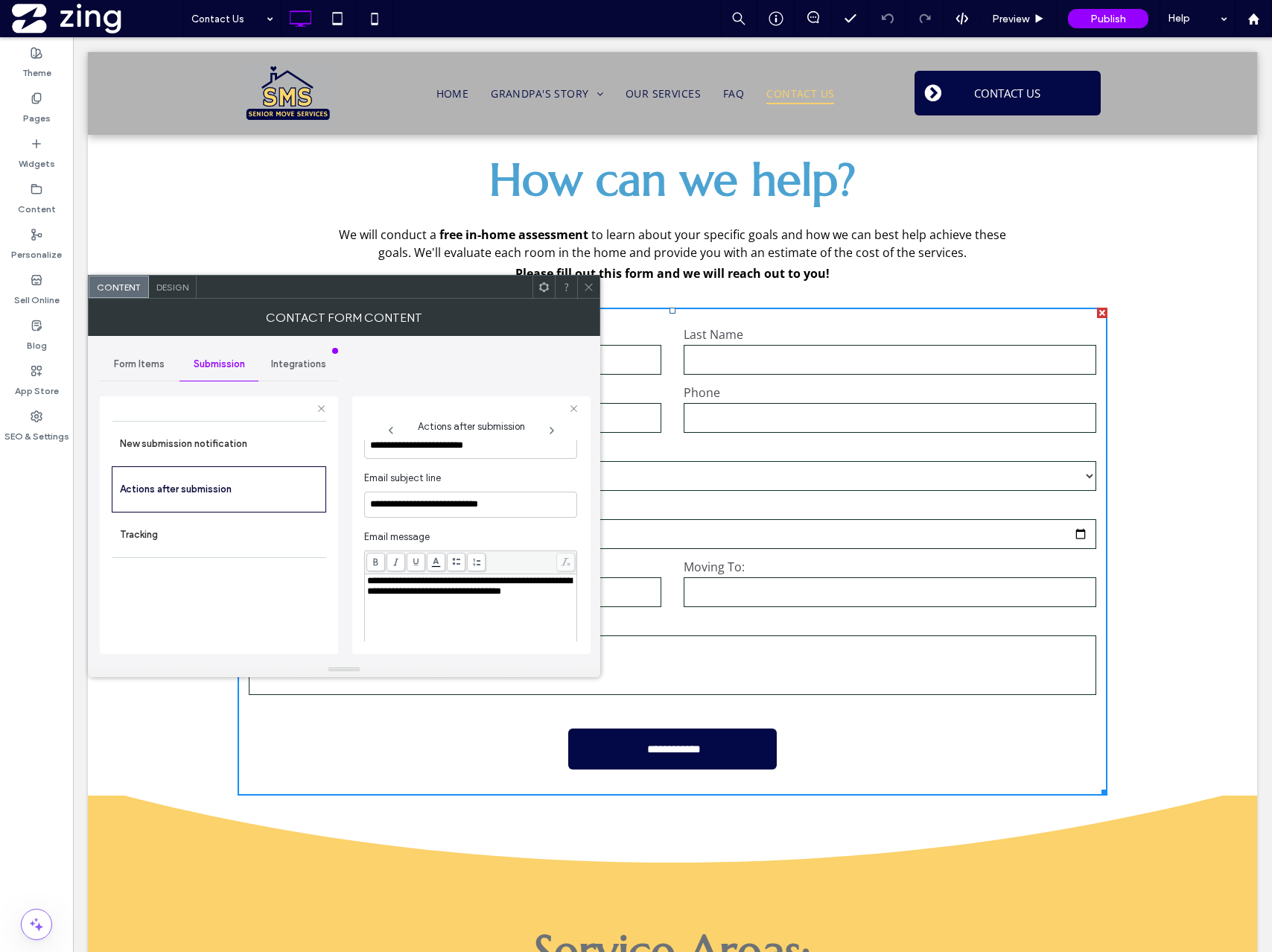
scroll to position [552, 0]
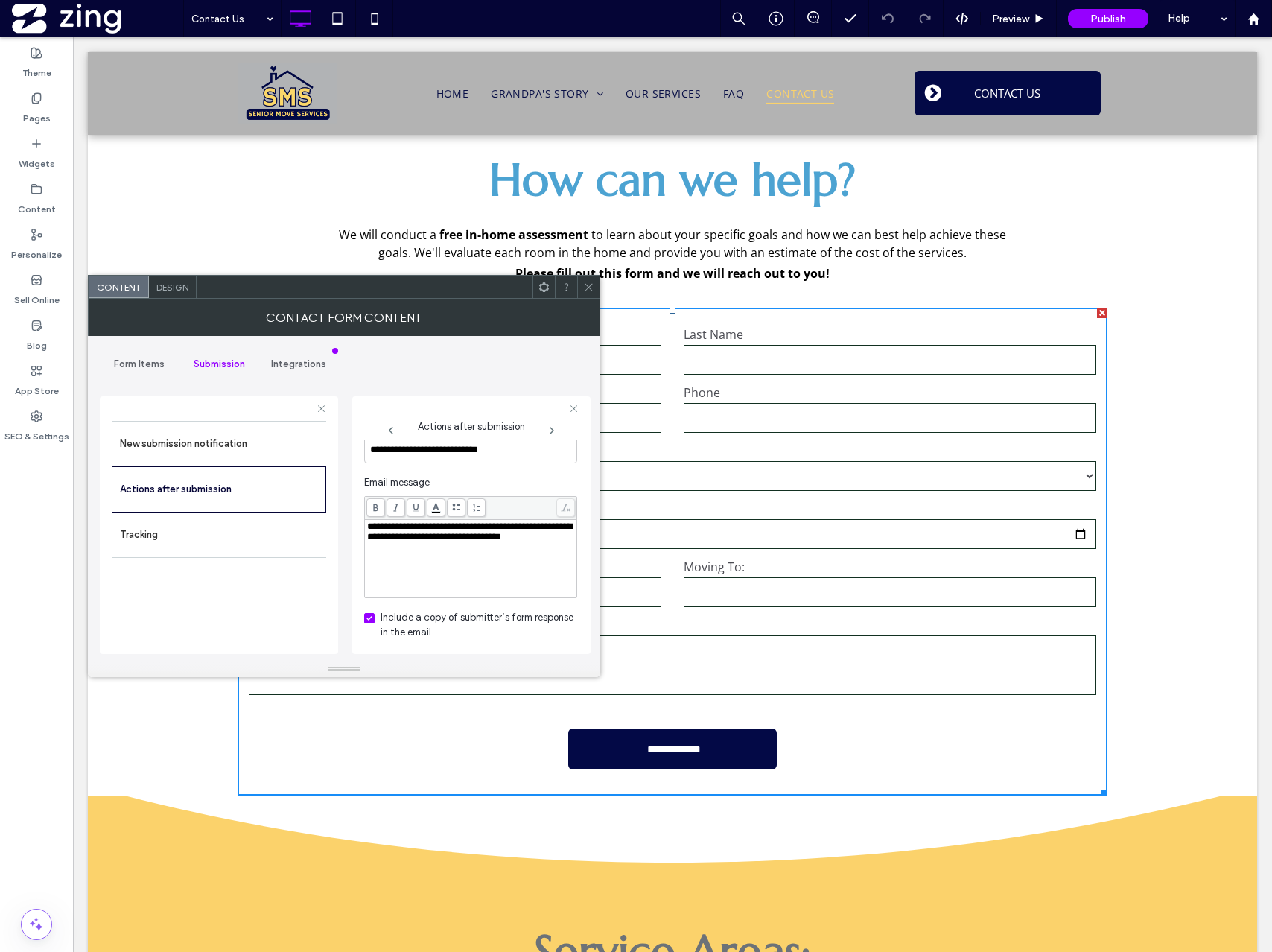
click at [585, 289] on icon at bounding box center [588, 287] width 11 height 11
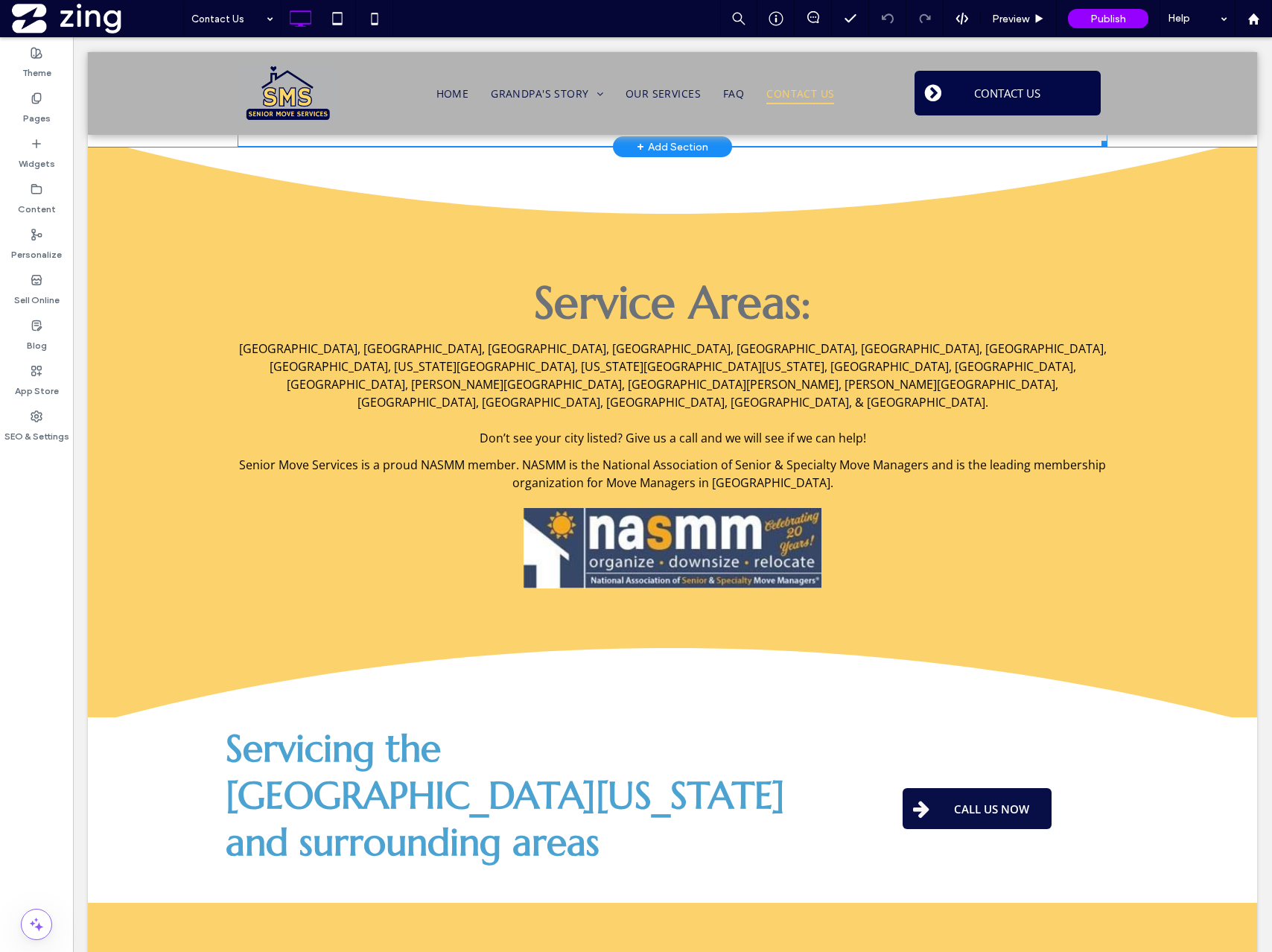
scroll to position [1112, 0]
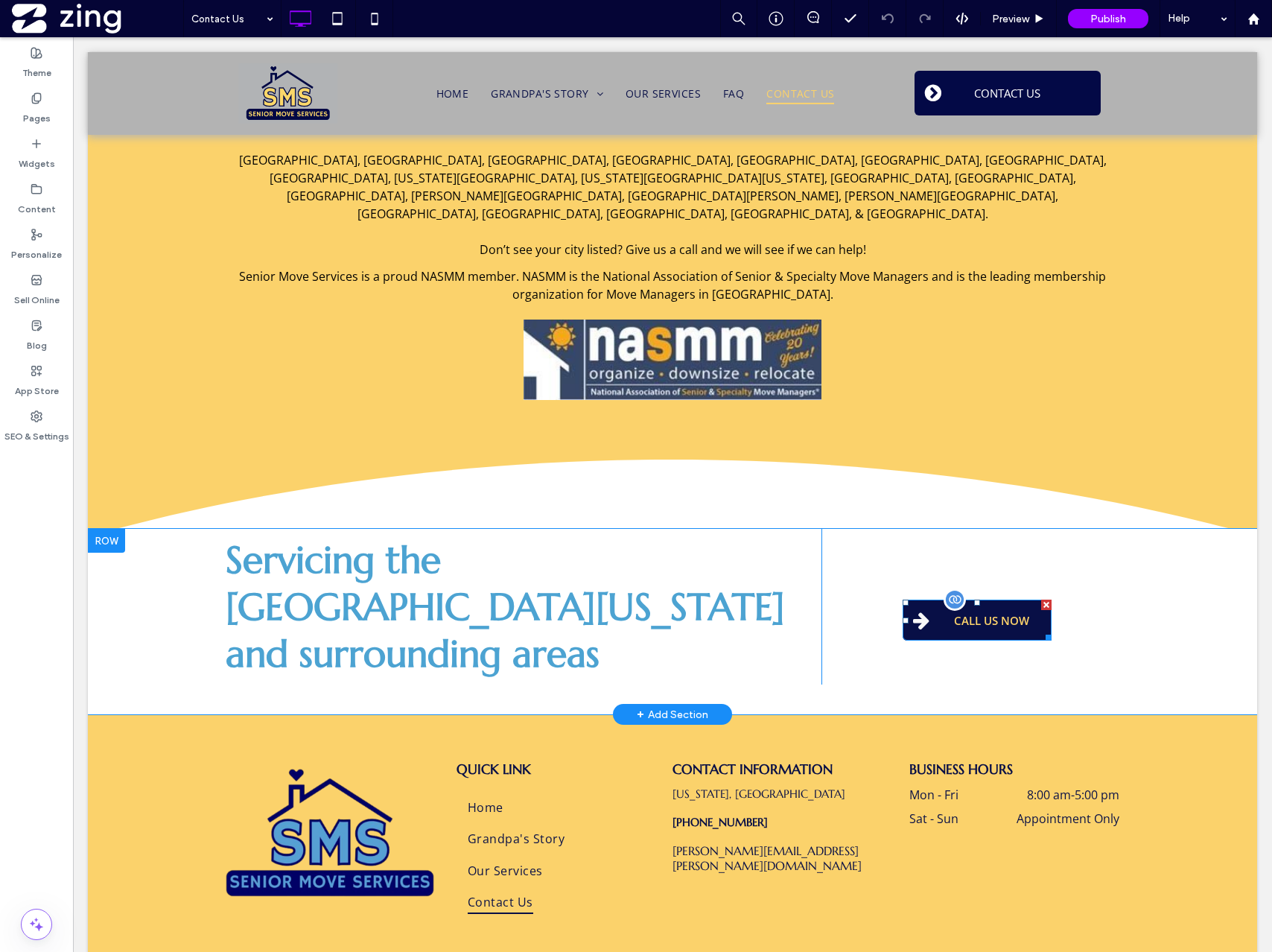
click at [965, 605] on span "CALL US NOW" at bounding box center [992, 620] width 86 height 30
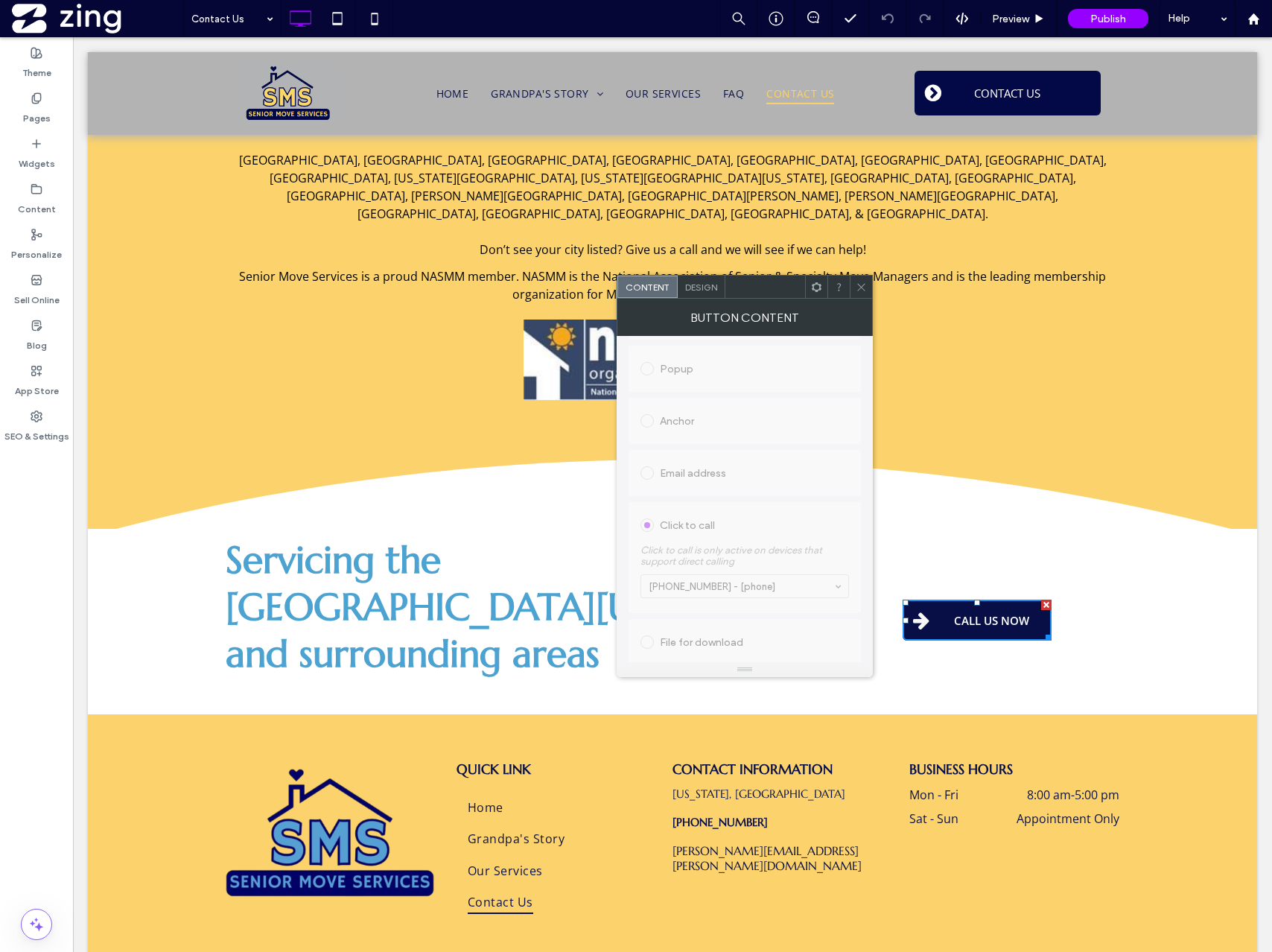
scroll to position [331, 0]
click at [861, 283] on icon at bounding box center [861, 287] width 11 height 11
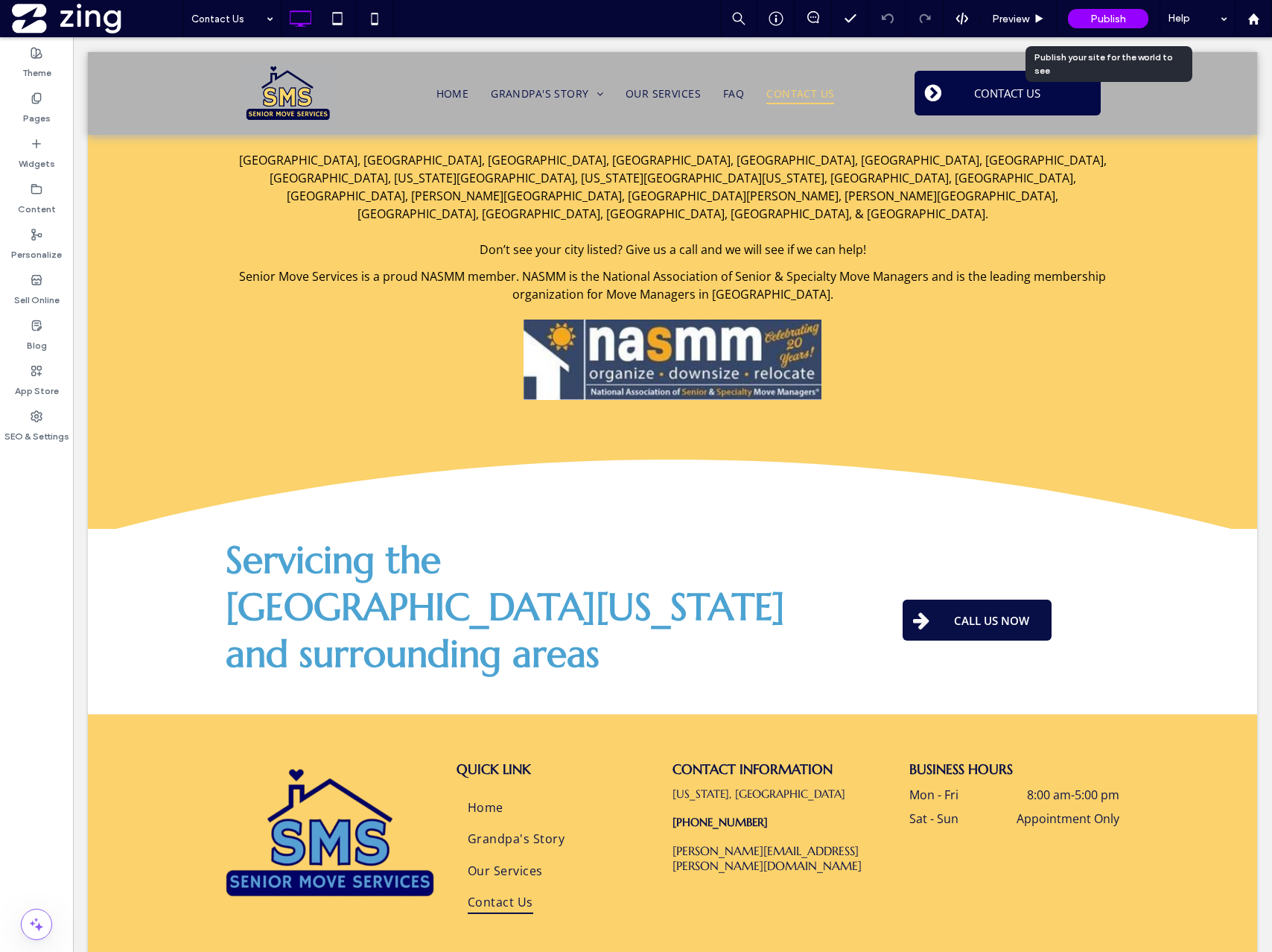
click at [1104, 16] on span "Publish" at bounding box center [1108, 19] width 36 height 13
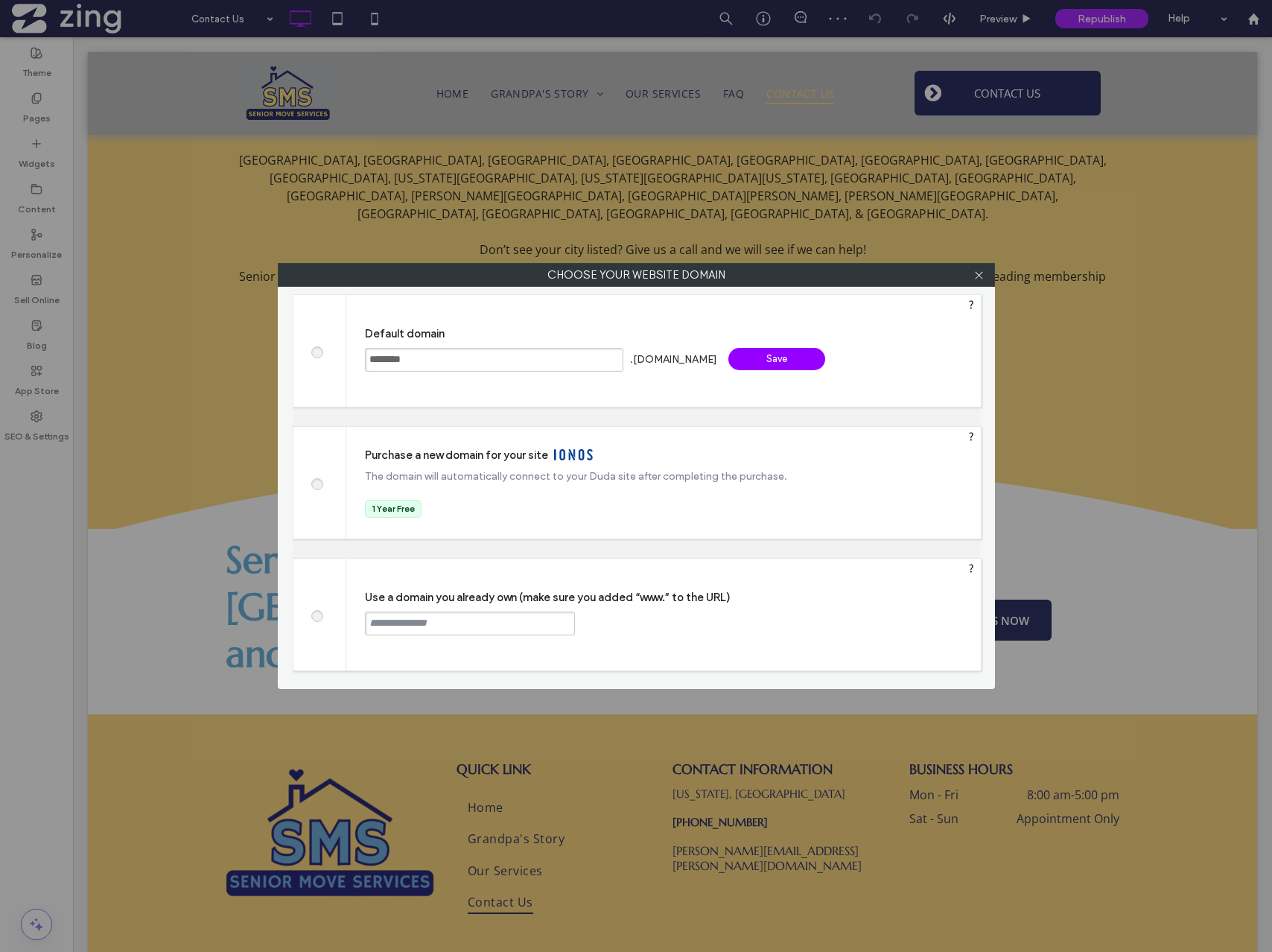
click at [448, 613] on input "text" at bounding box center [470, 623] width 210 height 24
type input "**********"
click at [648, 619] on div "Continue" at bounding box center [631, 622] width 97 height 22
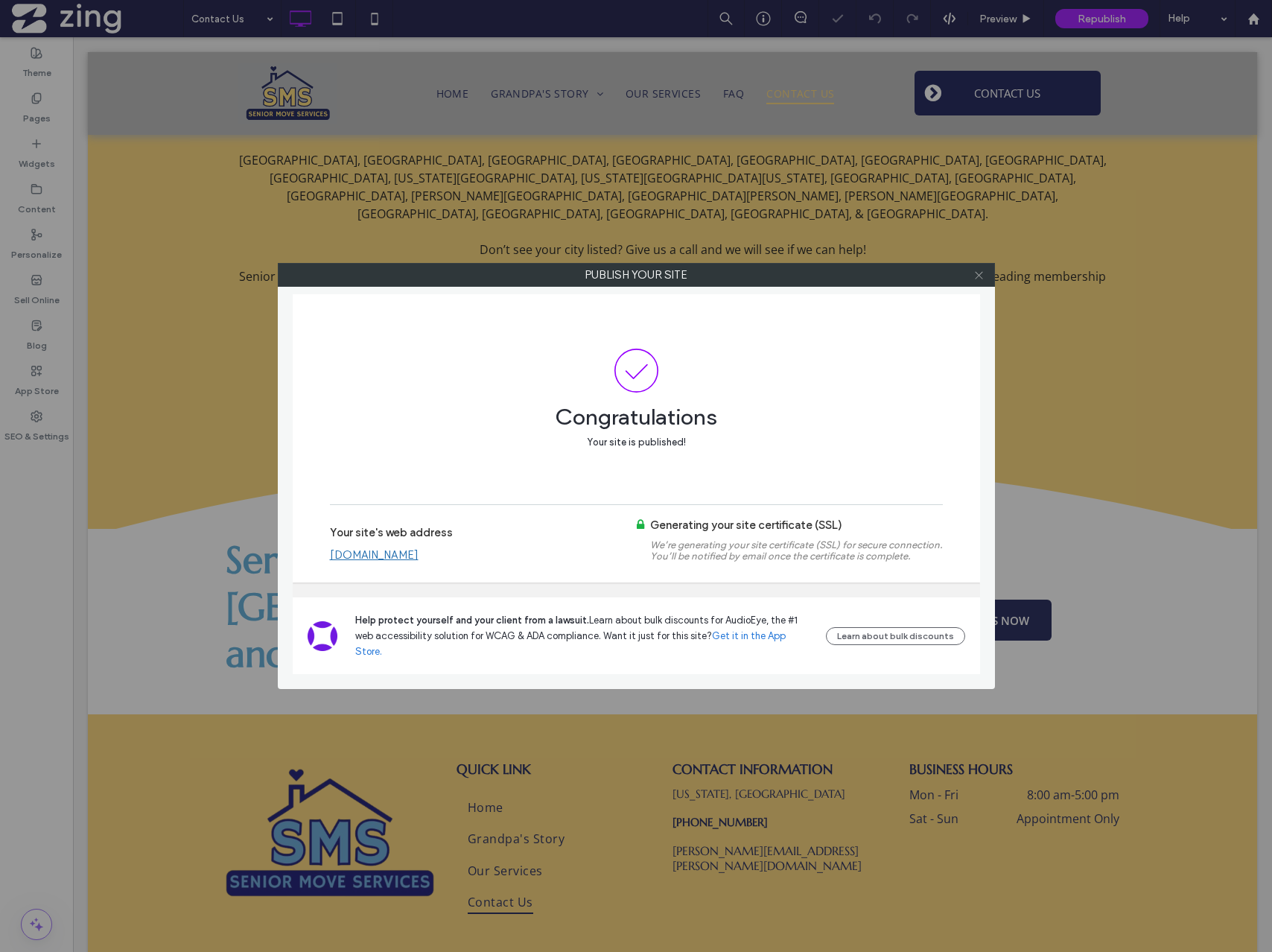
click at [980, 271] on icon at bounding box center [979, 275] width 11 height 11
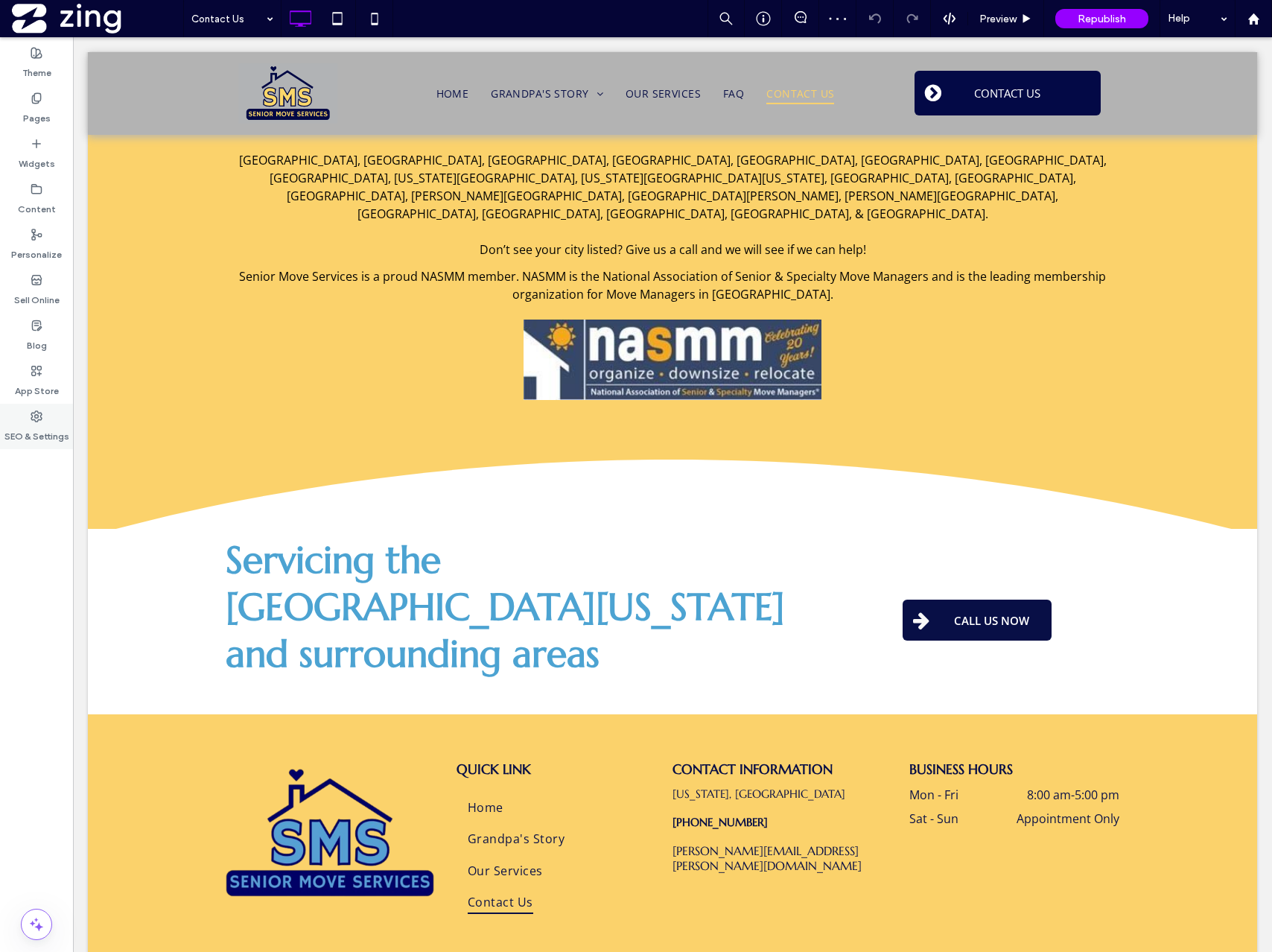
click at [25, 427] on label "SEO & Settings" at bounding box center [37, 433] width 65 height 21
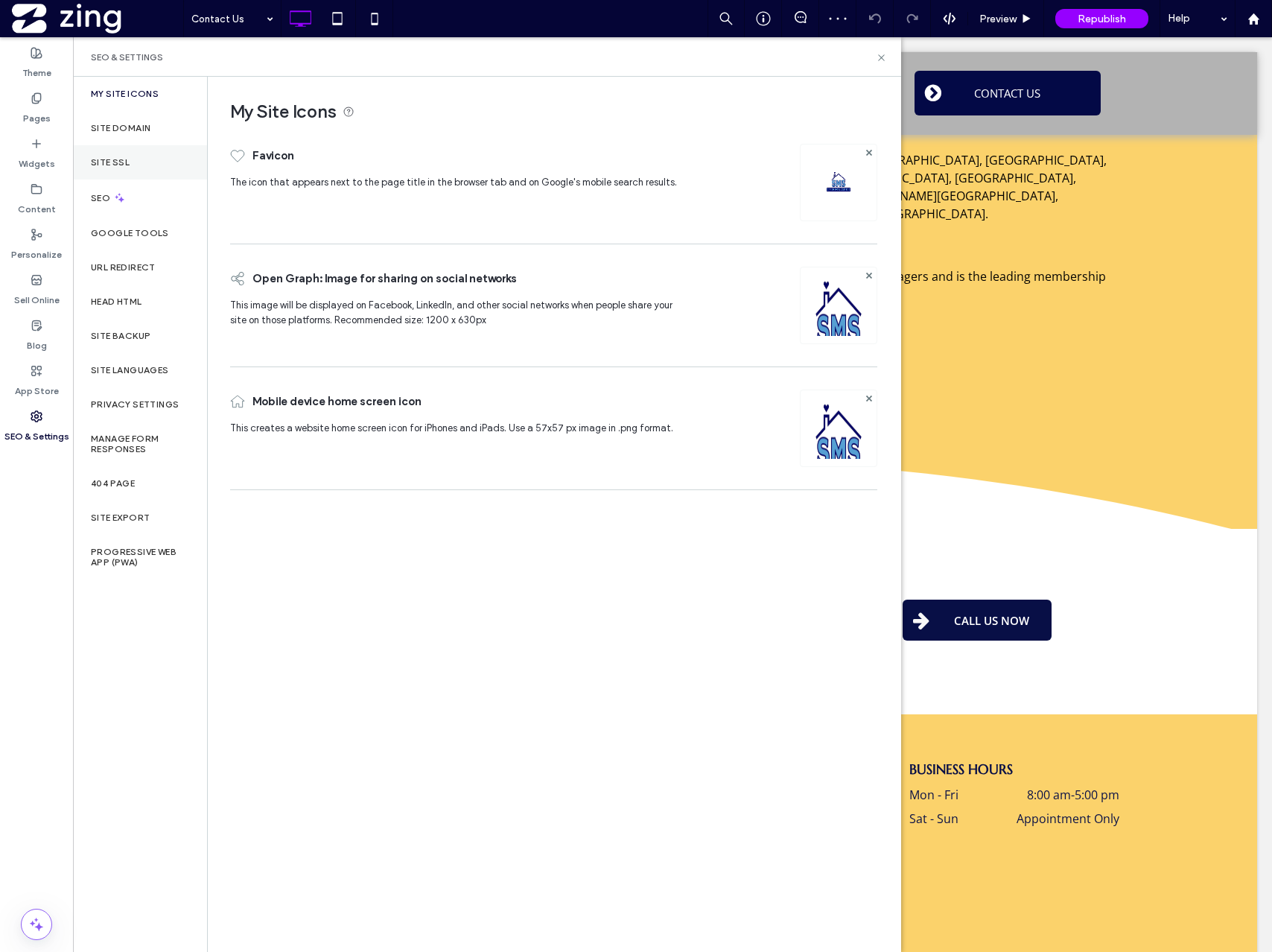
click at [145, 153] on div "Site SSL" at bounding box center [140, 162] width 134 height 34
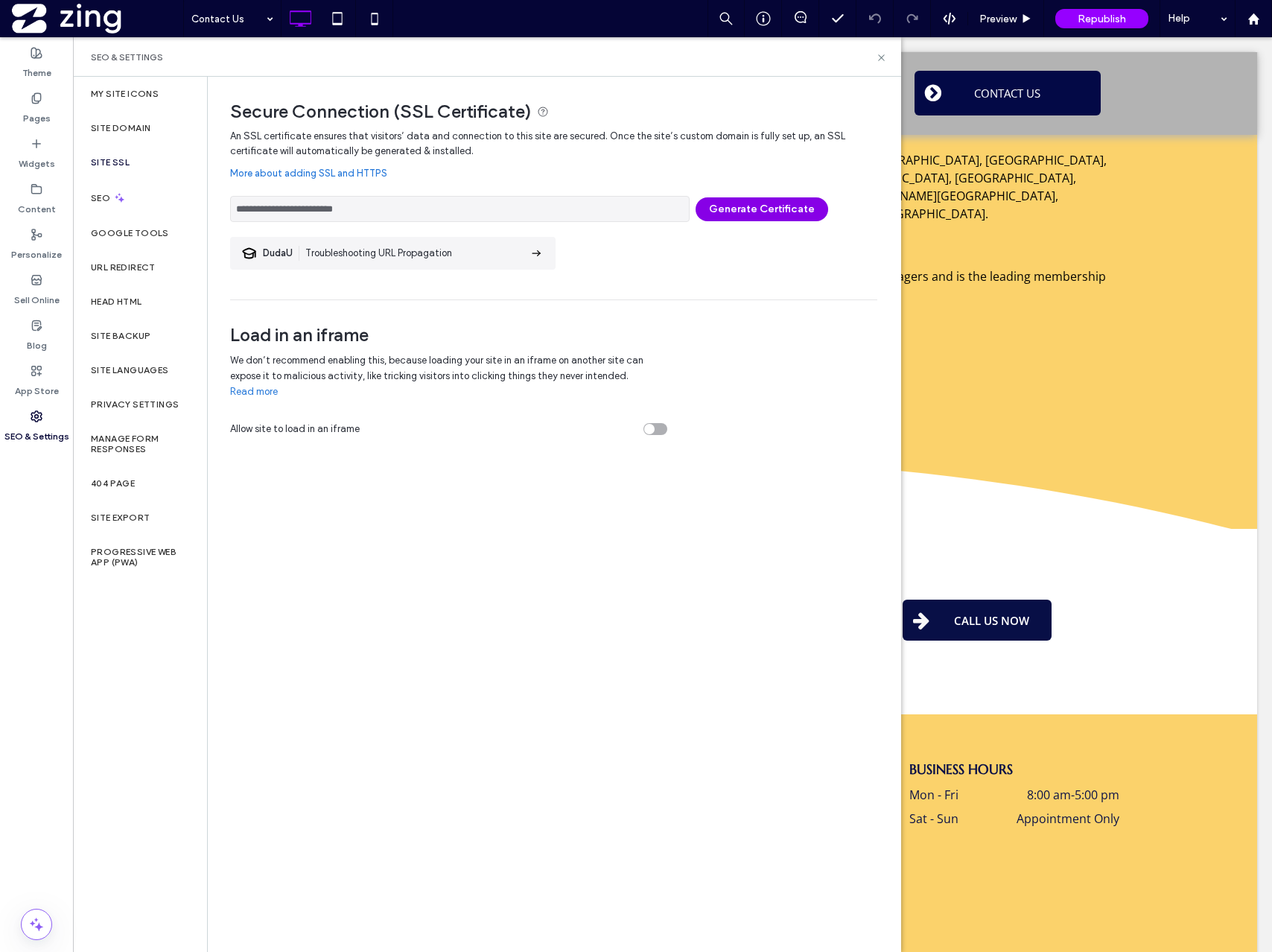
click at [757, 210] on button "Generate Certificate" at bounding box center [761, 210] width 133 height 24
click at [757, 210] on div at bounding box center [636, 476] width 1272 height 952
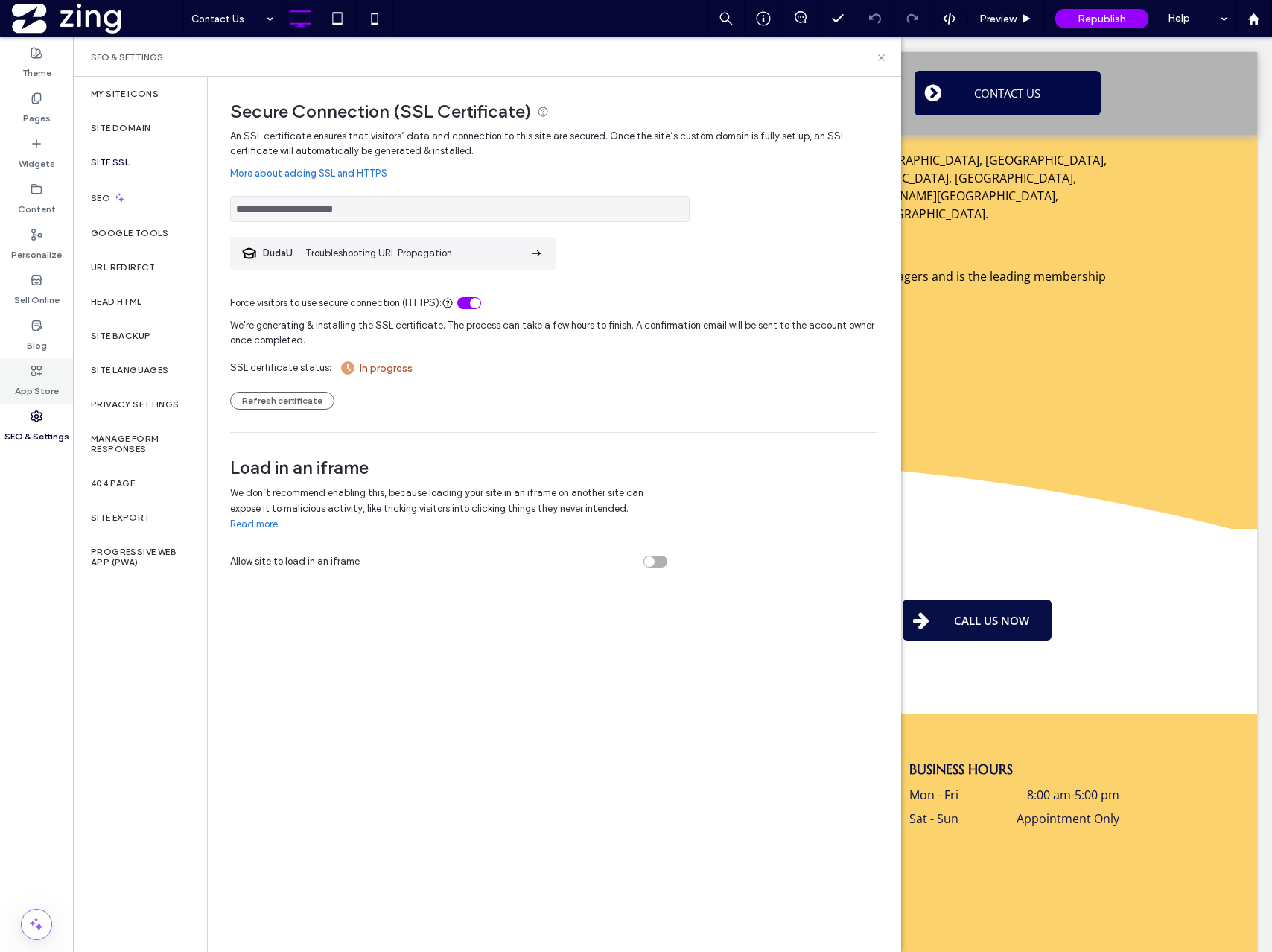
click at [58, 371] on div "App Store" at bounding box center [37, 380] width 73 height 45
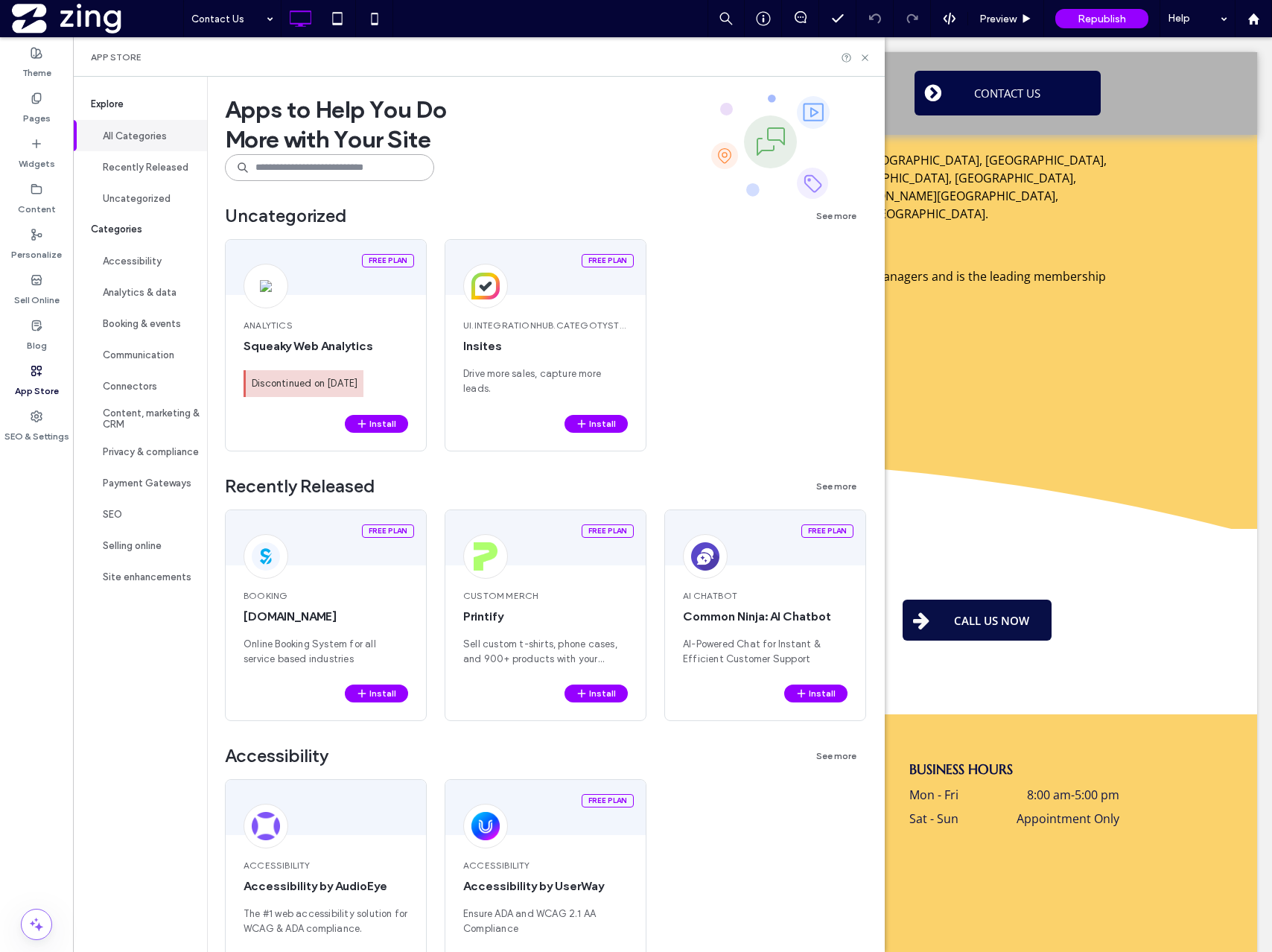
click at [294, 163] on input at bounding box center [330, 168] width 210 height 27
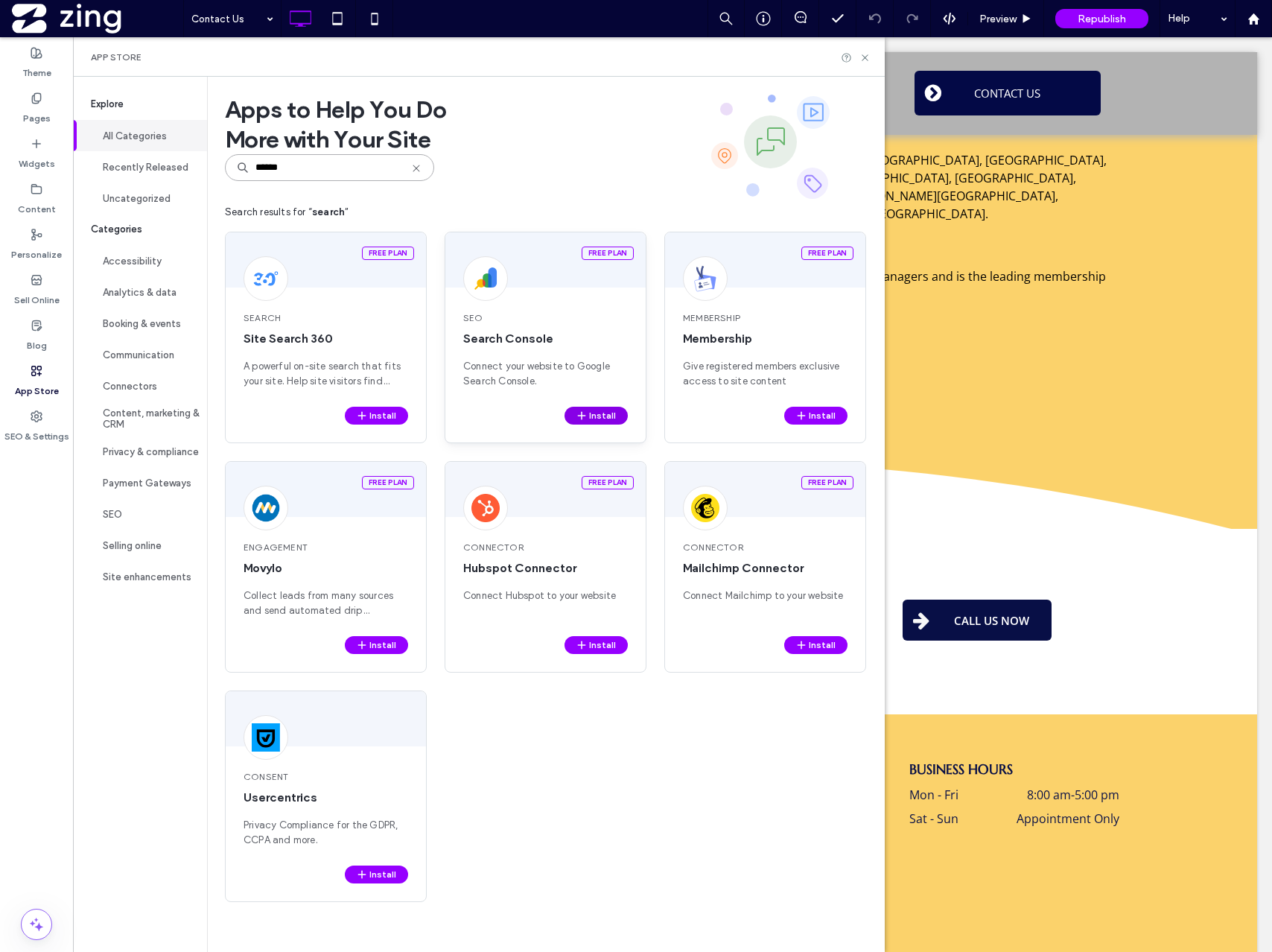
type input "******"
click at [587, 410] on icon "button" at bounding box center [581, 415] width 12 height 12
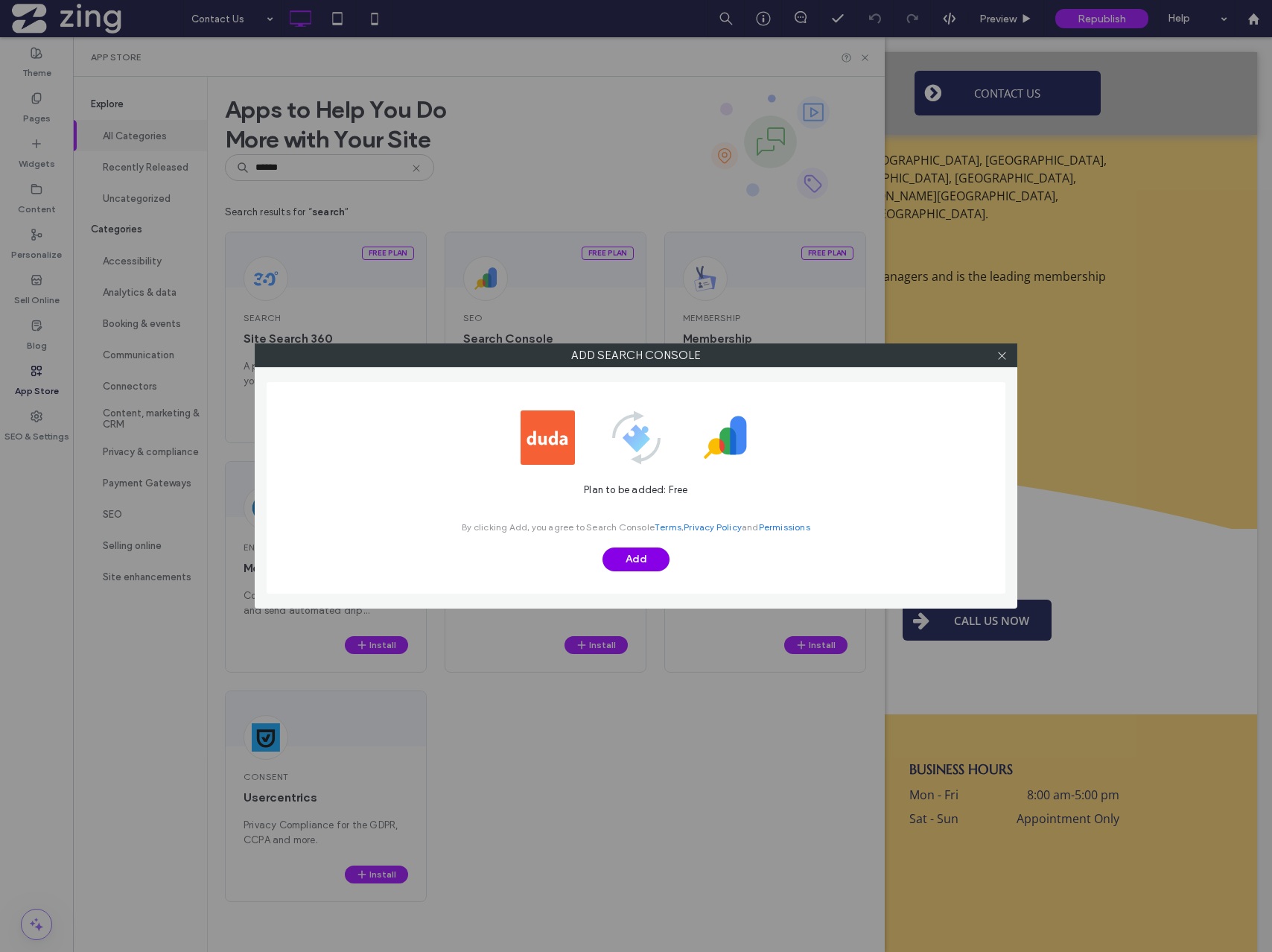
click at [619, 557] on button "Add" at bounding box center [636, 559] width 67 height 24
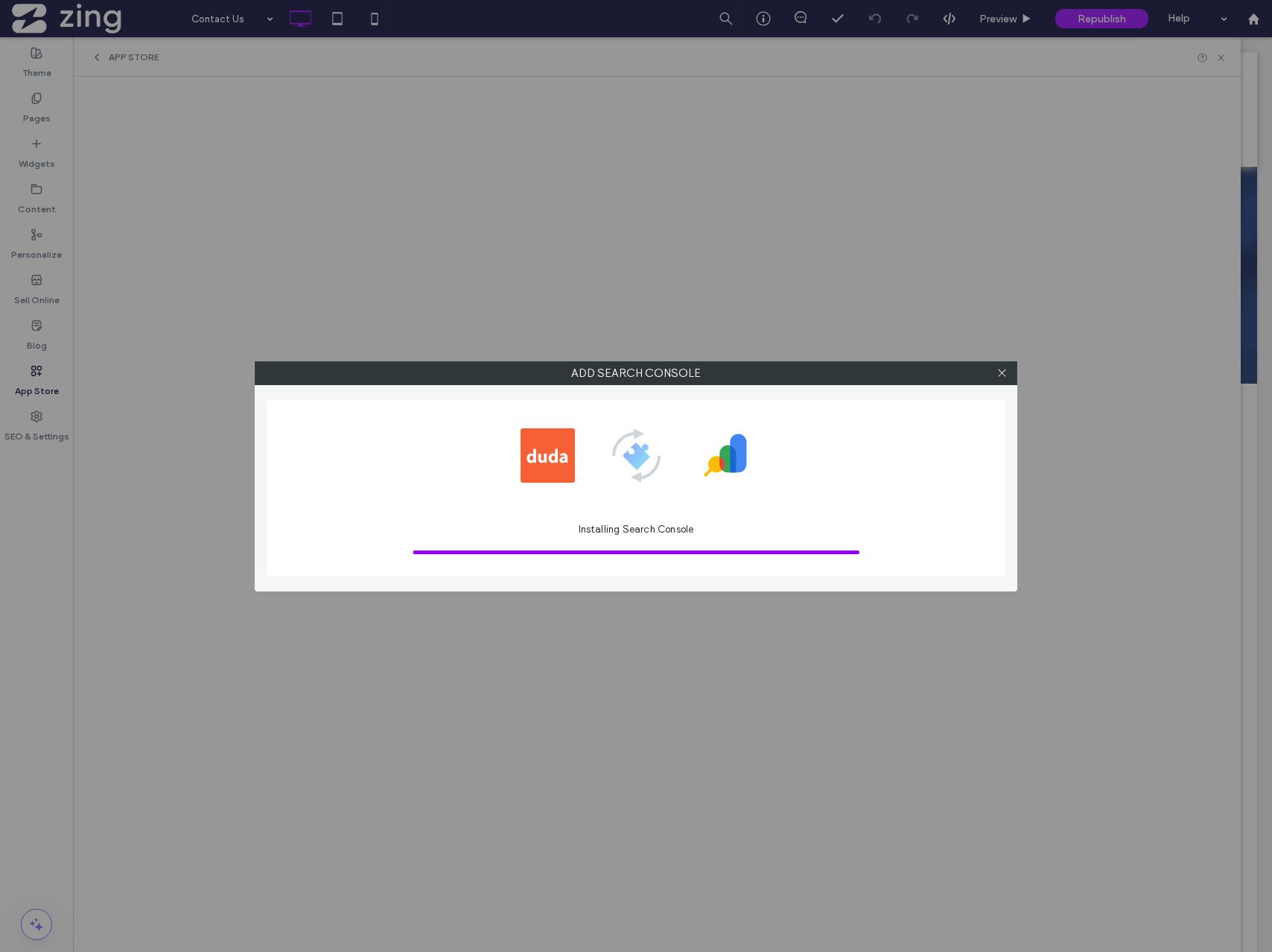
scroll to position [0, 0]
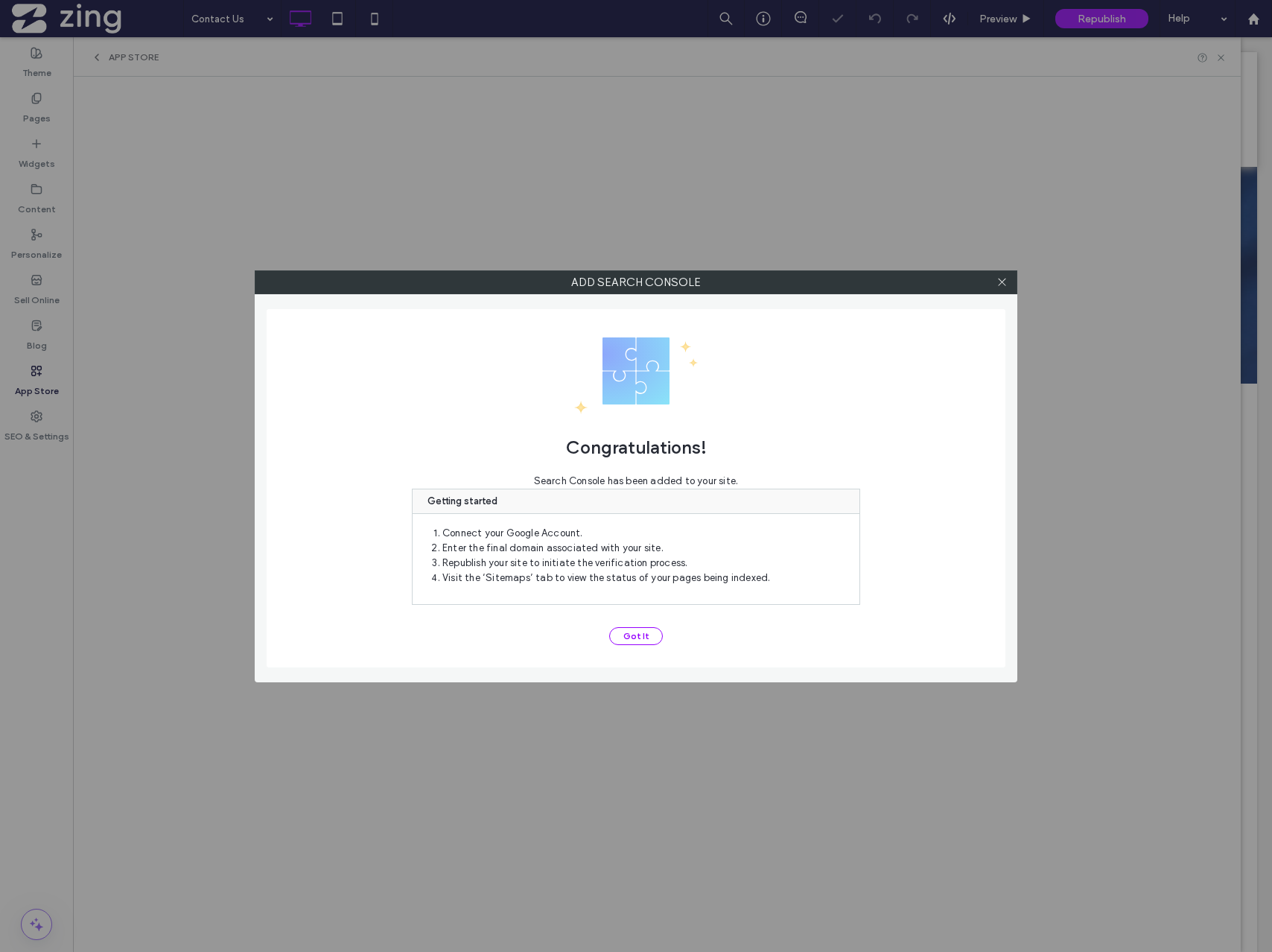
click at [626, 648] on div "Congratulations! Search Console has been added to your site. Getting started Co…" at bounding box center [636, 488] width 738 height 358
click at [627, 636] on button "Got It" at bounding box center [636, 636] width 54 height 18
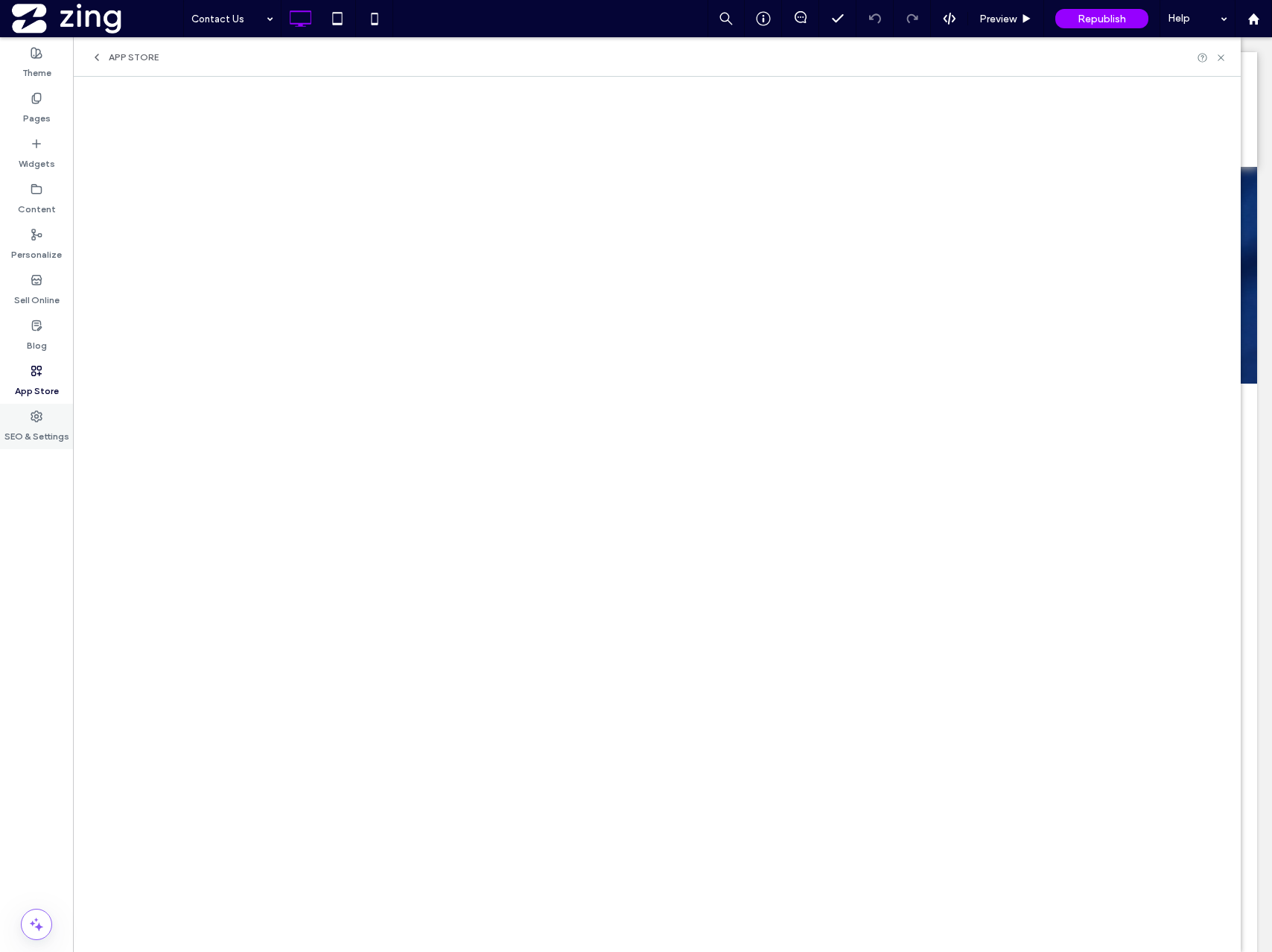
click at [18, 414] on div "SEO & Settings" at bounding box center [37, 426] width 73 height 45
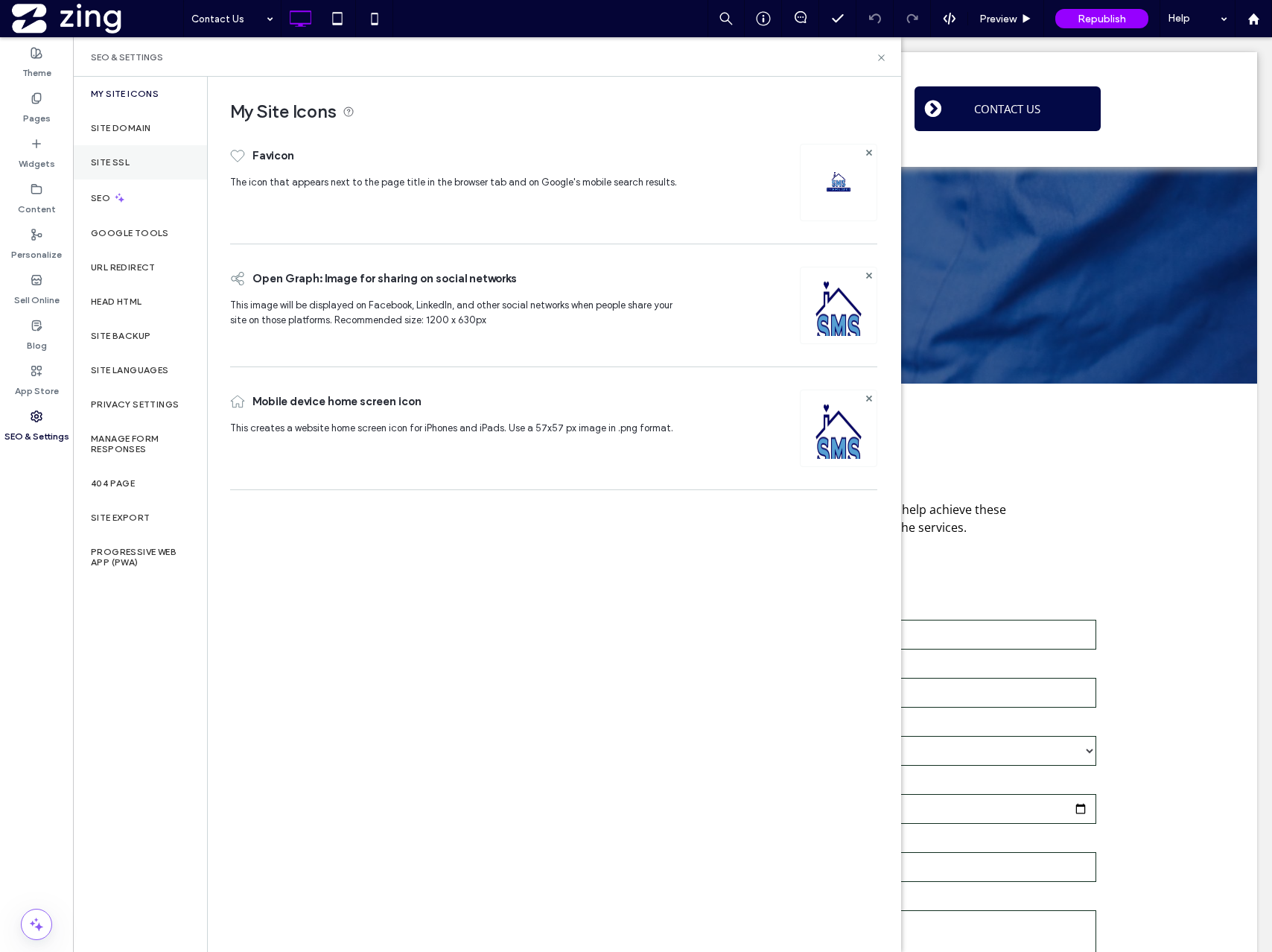
click at [123, 152] on div "Site SSL" at bounding box center [140, 162] width 134 height 34
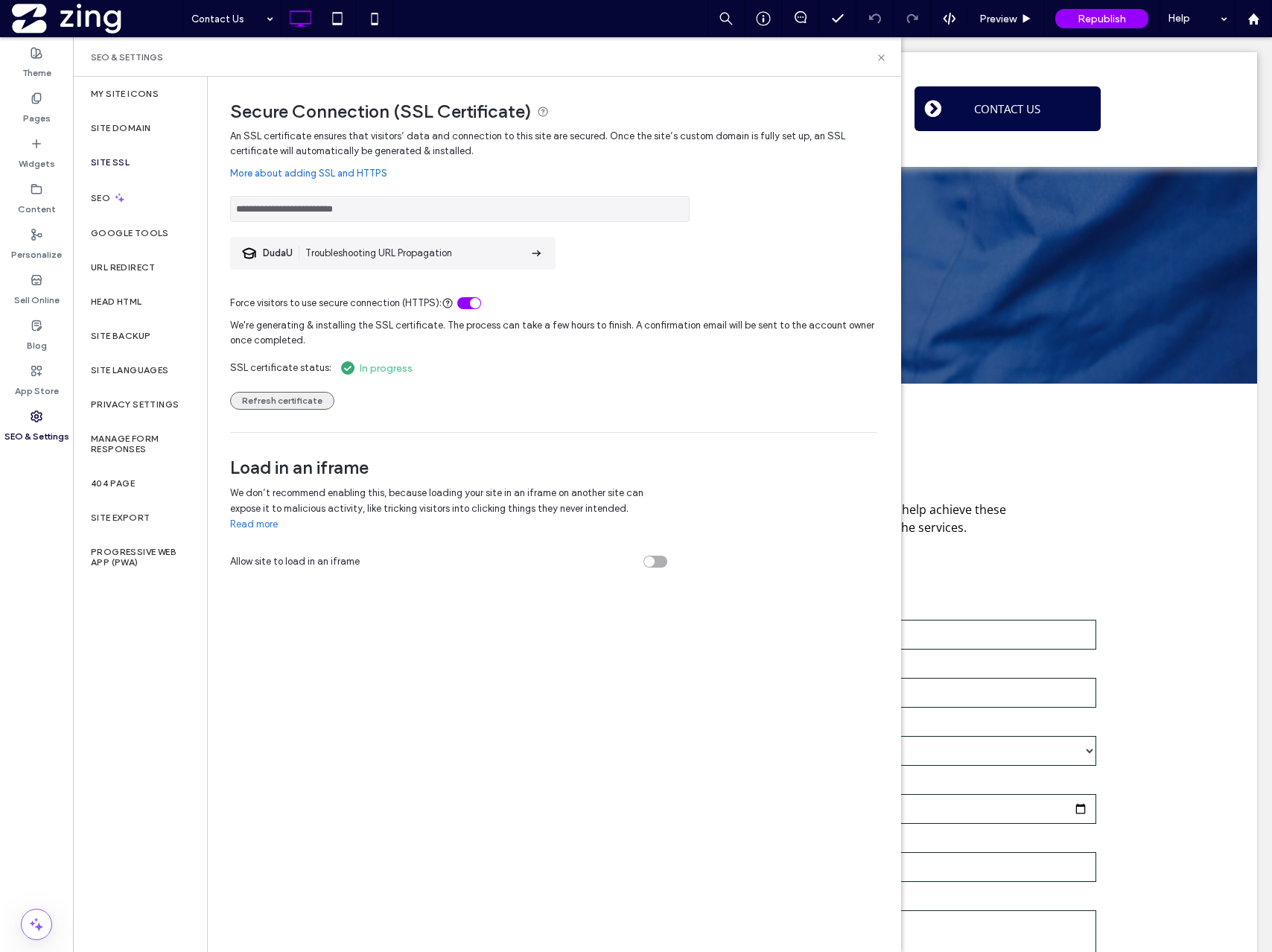
click at [268, 397] on button "Refresh certificate" at bounding box center [282, 400] width 104 height 18
drag, startPoint x: 335, startPoint y: 369, endPoint x: 460, endPoint y: 360, distance: 125.3
click at [460, 360] on div "We're generating & installing the SSL certificate. The process can take a few h…" at bounding box center [553, 360] width 647 height 99
click at [259, 394] on button "Refresh certificate" at bounding box center [282, 400] width 104 height 18
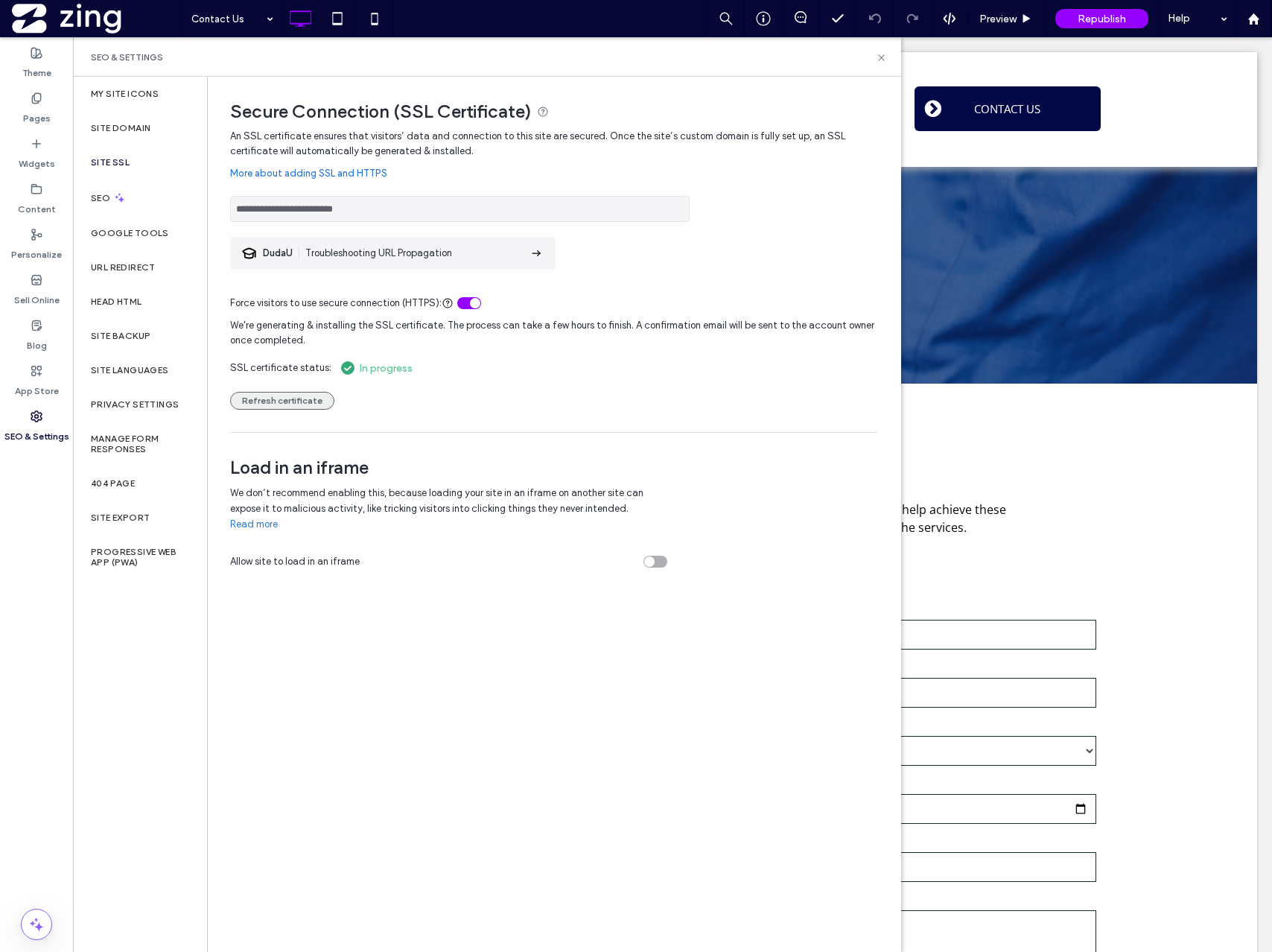
click at [286, 400] on button "Refresh certificate" at bounding box center [282, 400] width 104 height 18
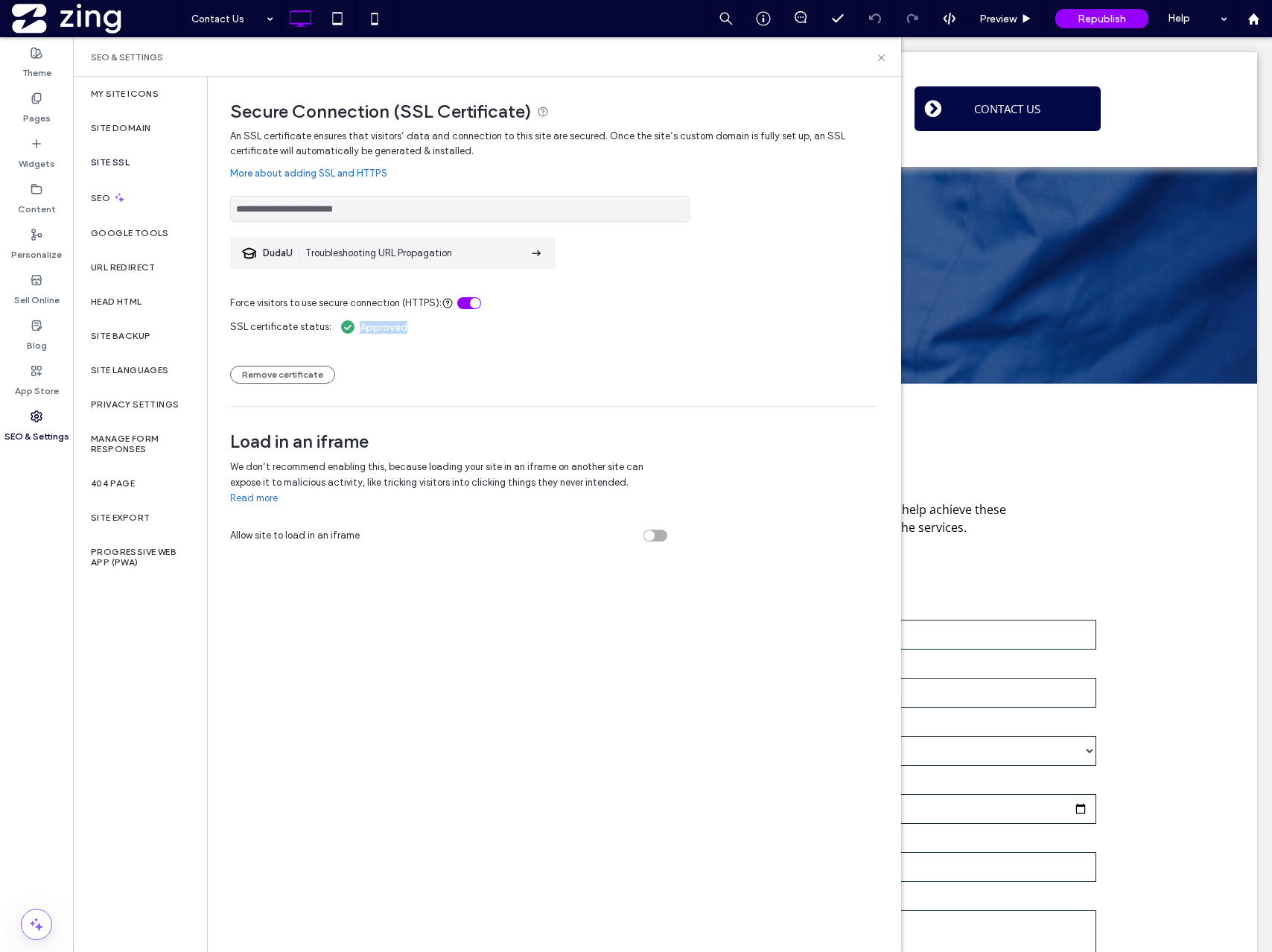
drag, startPoint x: 407, startPoint y: 329, endPoint x: 418, endPoint y: 339, distance: 14.9
click at [418, 339] on div "SSL certificate status: Approved Remove certificate" at bounding box center [553, 347] width 647 height 73
click at [385, 364] on div "Remove certificate" at bounding box center [553, 367] width 647 height 33
click at [38, 389] on label "App Store" at bounding box center [37, 387] width 44 height 21
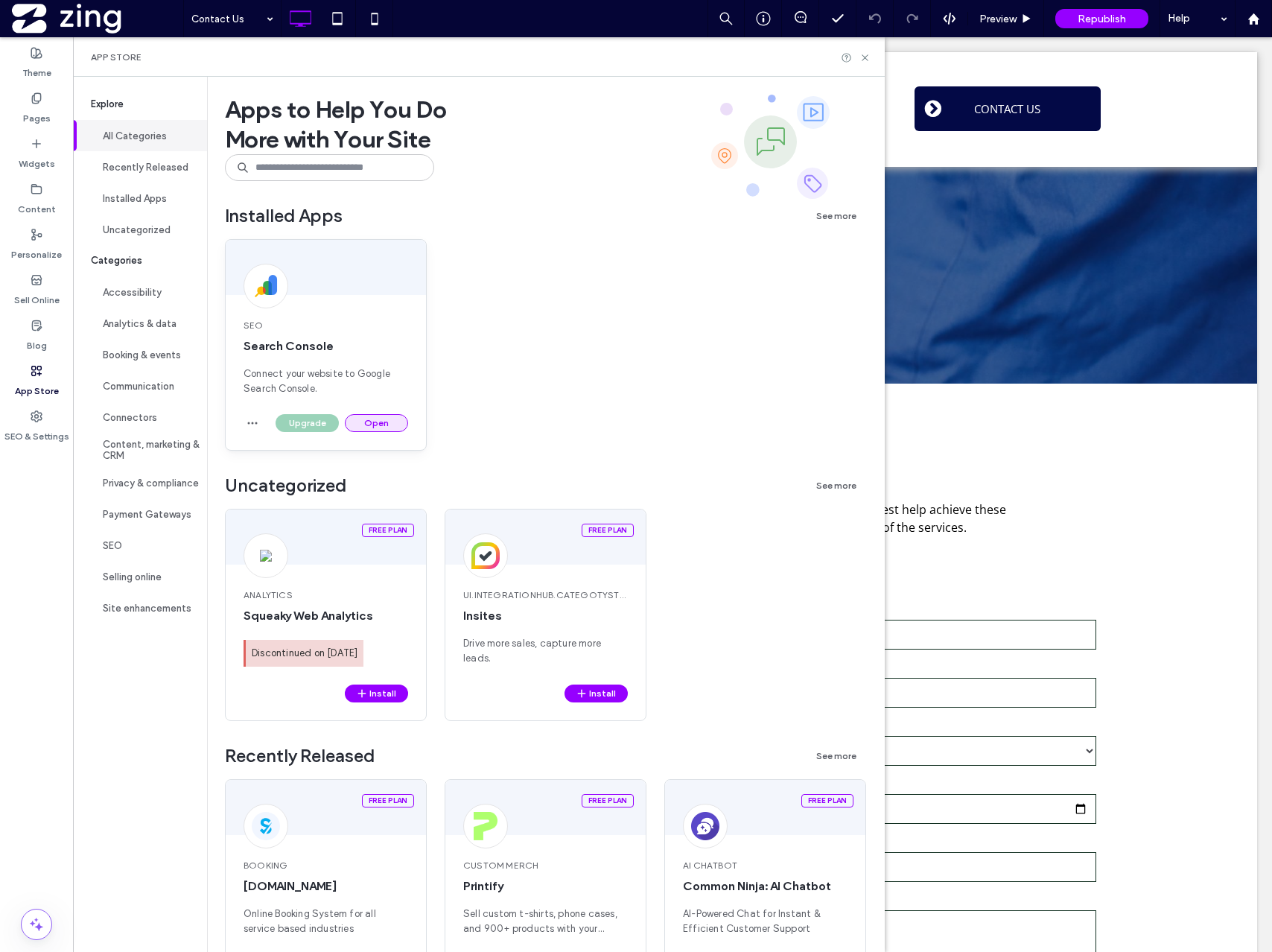
click at [365, 414] on button "Open" at bounding box center [376, 422] width 64 height 18
